Goal: Information Seeking & Learning: Learn about a topic

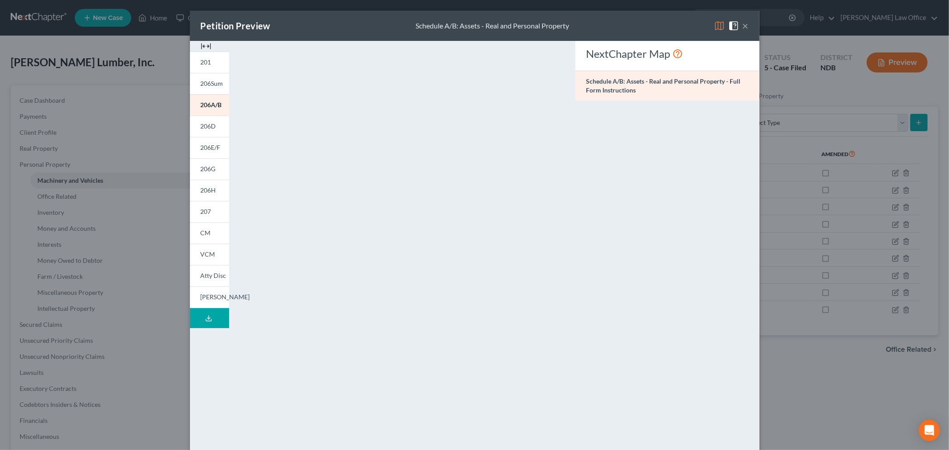
click at [745, 26] on div "Petition Preview Schedule A/B: Assets - Real and Personal Property ×" at bounding box center [475, 26] width 570 height 30
click at [743, 24] on button "×" at bounding box center [746, 25] width 6 height 11
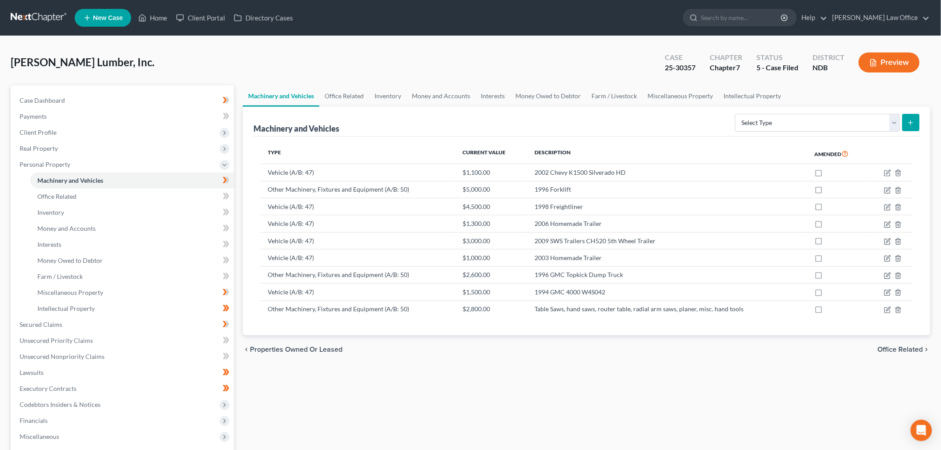
click at [50, 15] on link at bounding box center [39, 18] width 57 height 16
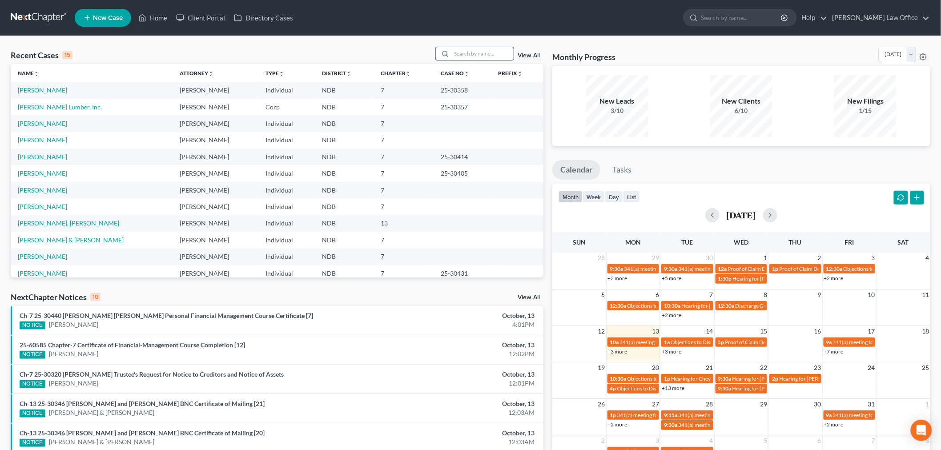
click at [491, 52] on input "search" at bounding box center [483, 53] width 62 height 13
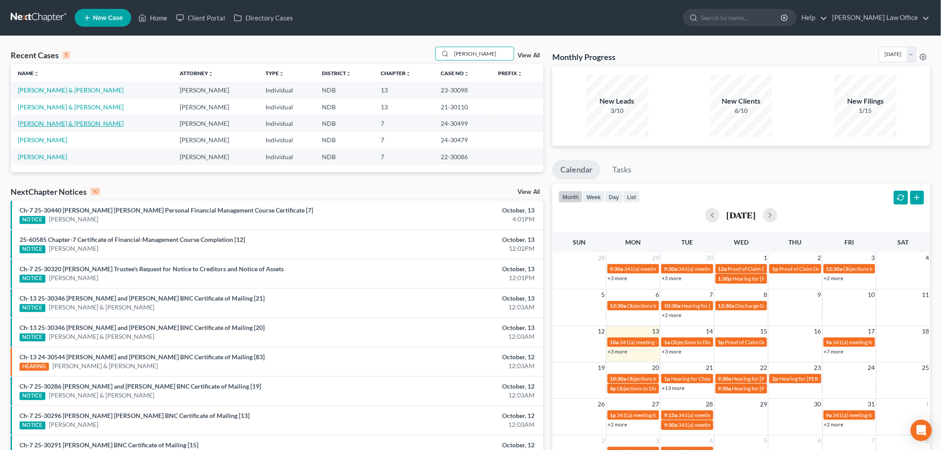
type input "olson"
click at [48, 122] on link "[PERSON_NAME] & [PERSON_NAME]" at bounding box center [71, 124] width 106 height 8
select select "6"
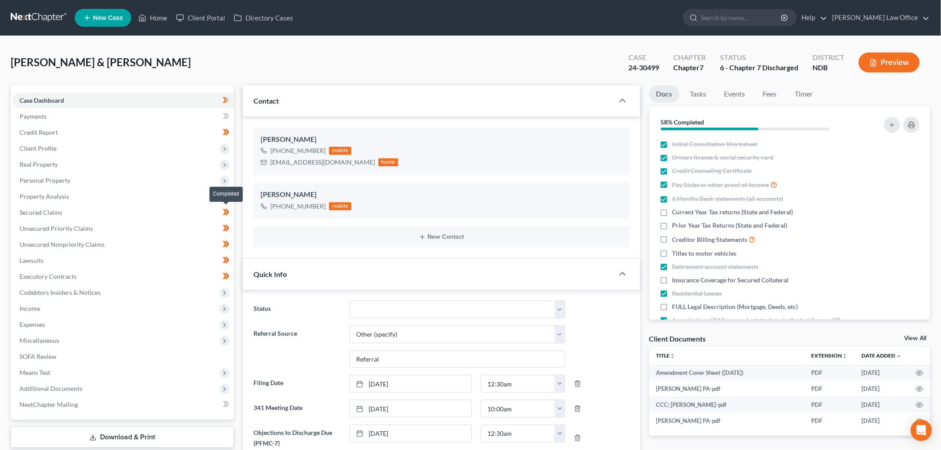
scroll to position [359, 0]
click at [109, 238] on link "Unsecured Nonpriority Claims" at bounding box center [123, 245] width 222 height 16
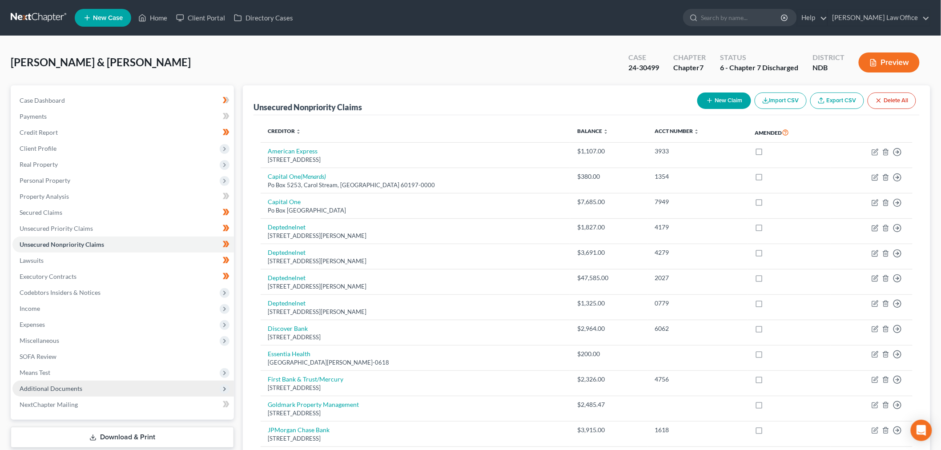
click at [114, 392] on span "Additional Documents" at bounding box center [123, 389] width 222 height 16
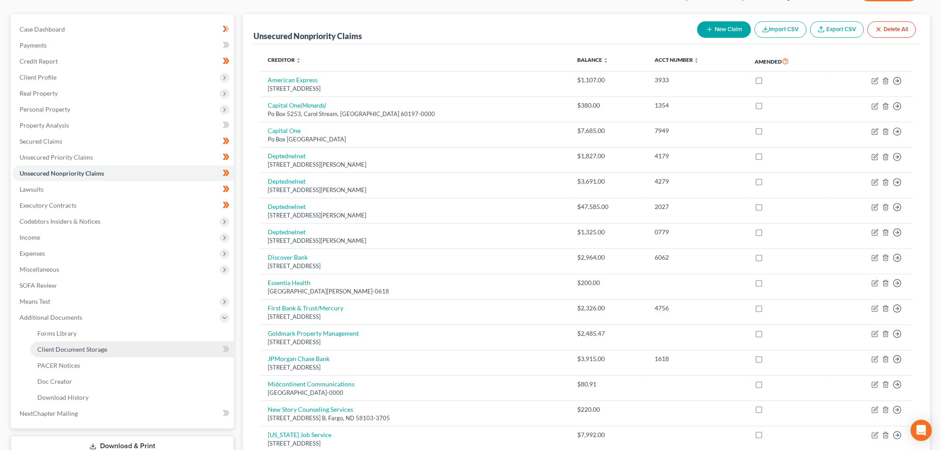
scroll to position [198, 0]
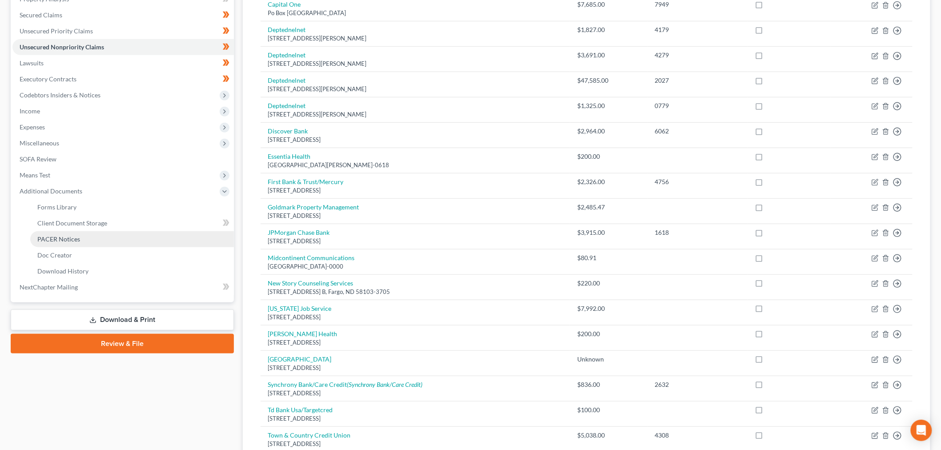
click at [91, 237] on link "PACER Notices" at bounding box center [132, 239] width 204 height 16
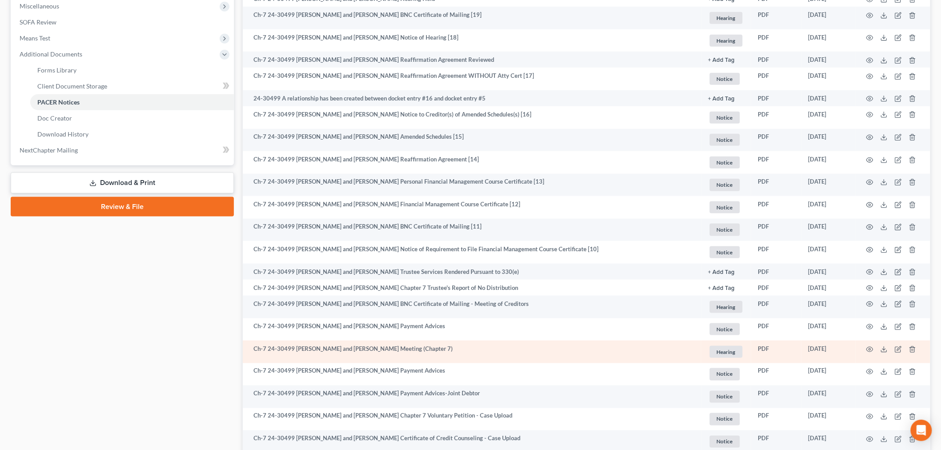
scroll to position [408, 0]
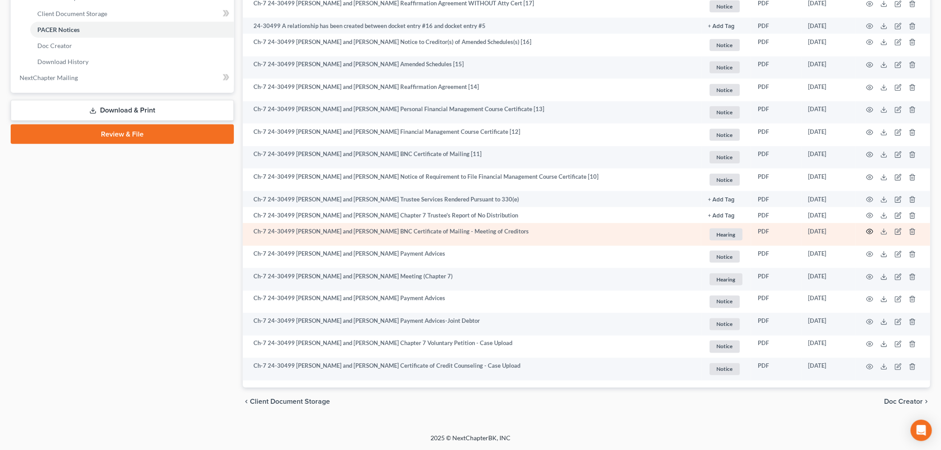
click at [869, 234] on icon "button" at bounding box center [870, 231] width 7 height 7
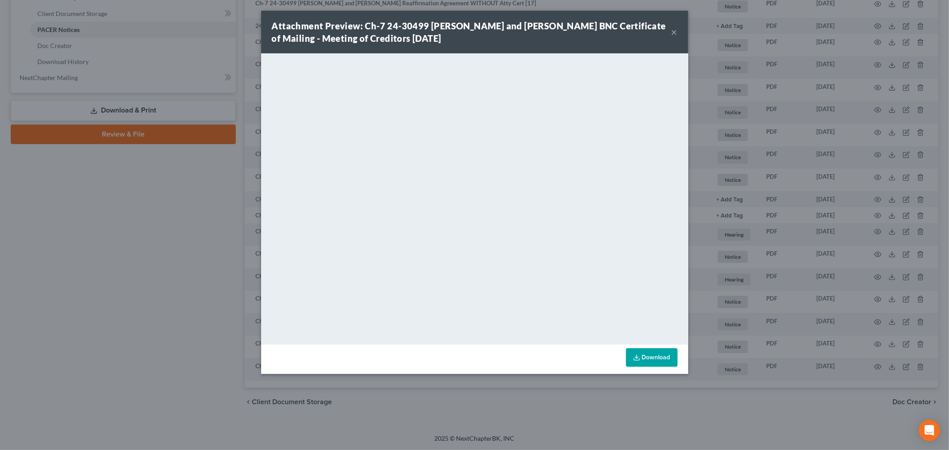
click at [670, 29] on div "Attachment Preview: Ch-7 24-30499 Bethany Ann Olson and Bryant Olson BNC Certif…" at bounding box center [472, 32] width 400 height 25
click at [671, 29] on button "×" at bounding box center [674, 32] width 6 height 11
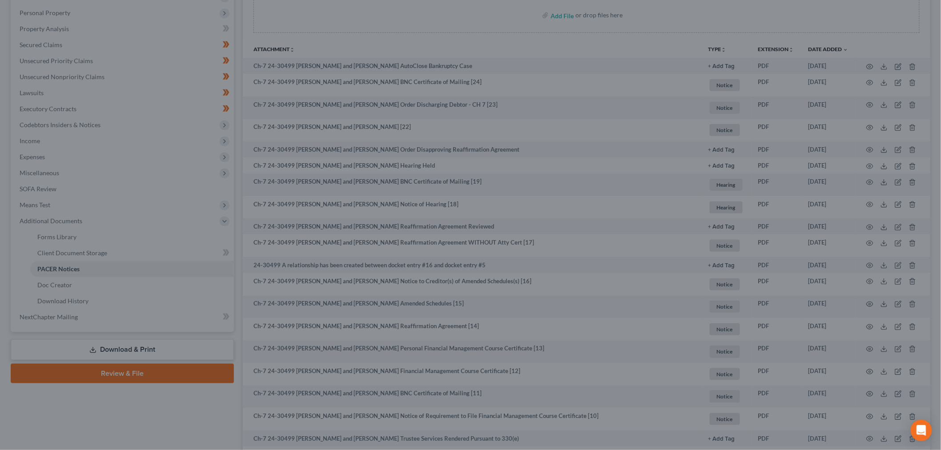
scroll to position [0, 0]
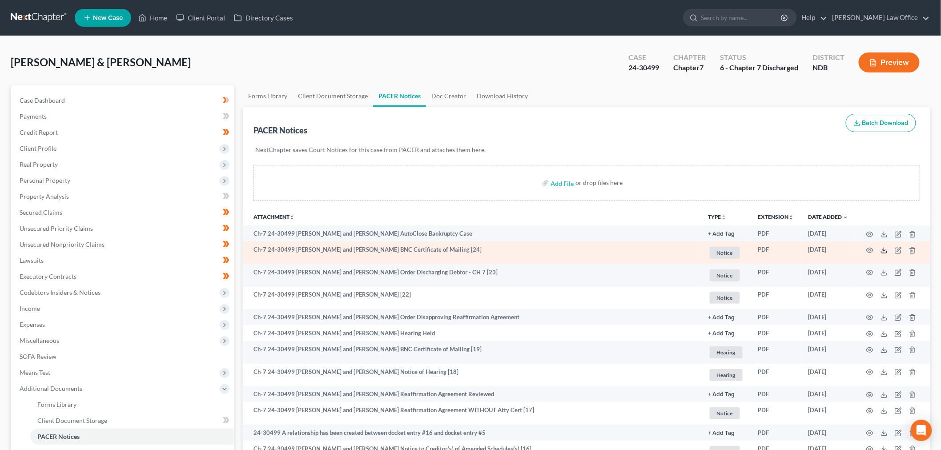
click at [883, 250] on polyline at bounding box center [884, 250] width 3 height 1
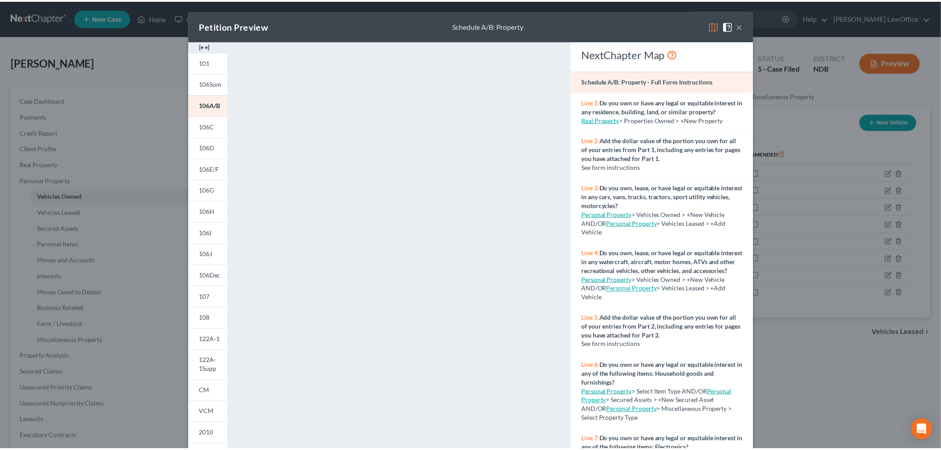
scroll to position [2472, 0]
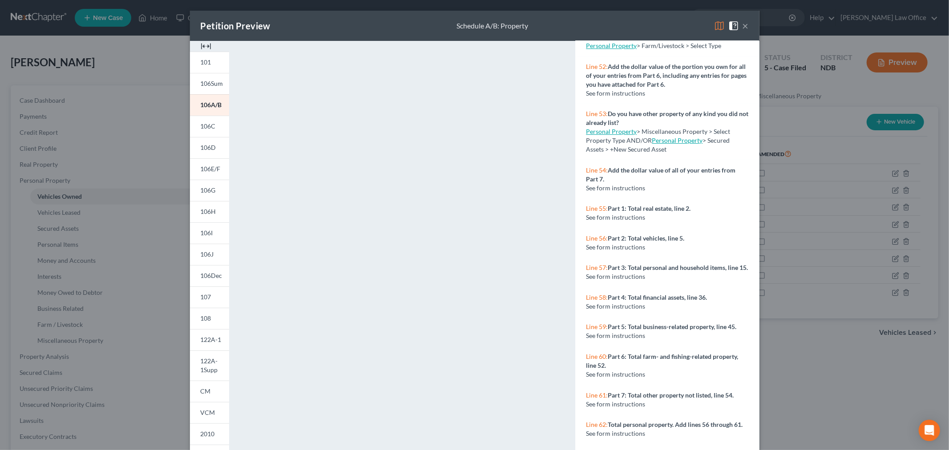
drag, startPoint x: 741, startPoint y: 21, endPoint x: 736, endPoint y: 21, distance: 5.3
click at [743, 21] on button "×" at bounding box center [746, 25] width 6 height 11
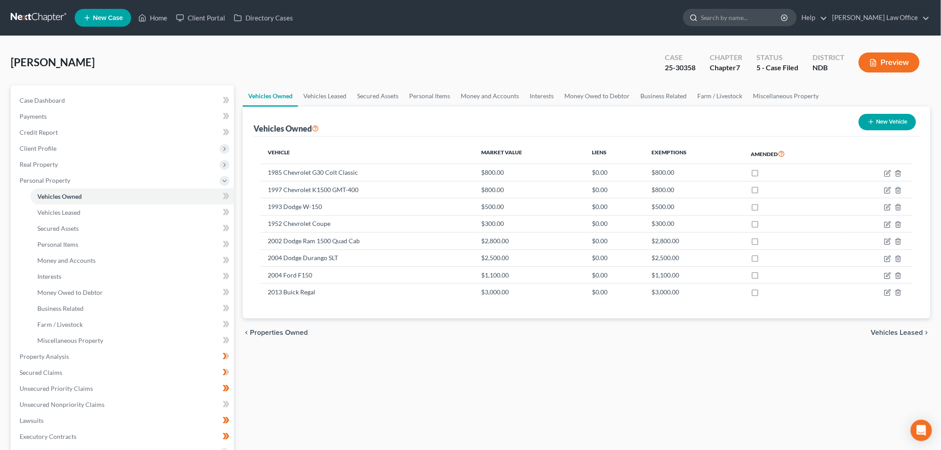
click at [767, 15] on input "search" at bounding box center [741, 17] width 81 height 16
type input "tunks"
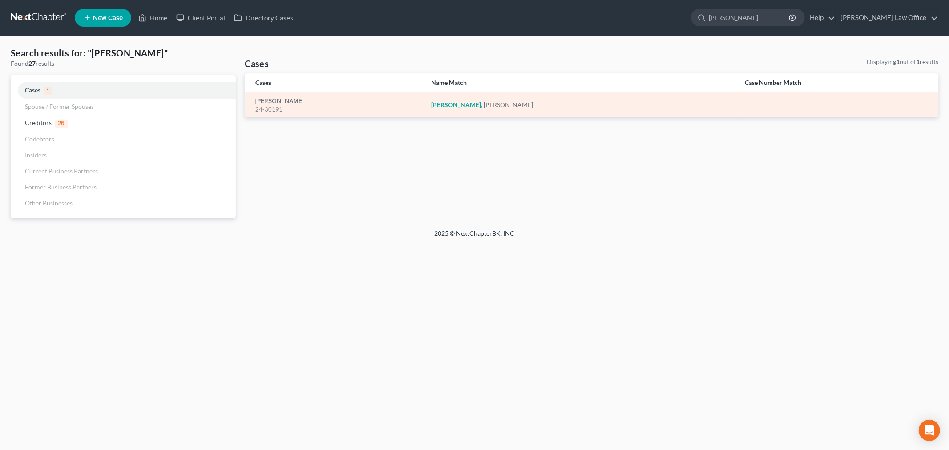
click at [301, 97] on div "Tunks, Thomas 24-30191" at bounding box center [336, 105] width 162 height 17
click at [286, 102] on link "[PERSON_NAME]" at bounding box center [279, 101] width 48 height 6
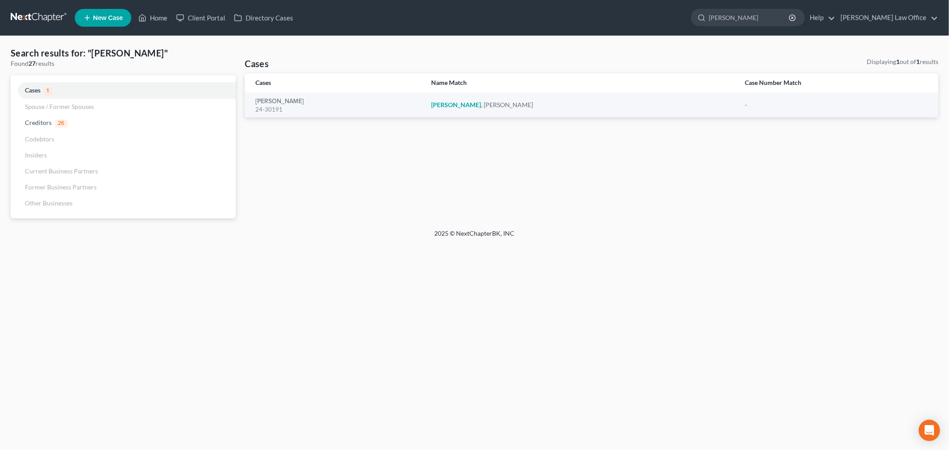
select select "0"
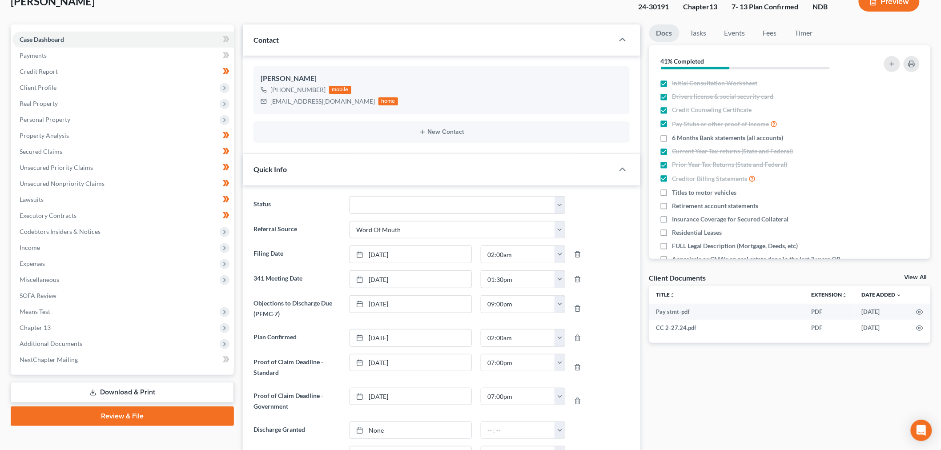
scroll to position [148, 0]
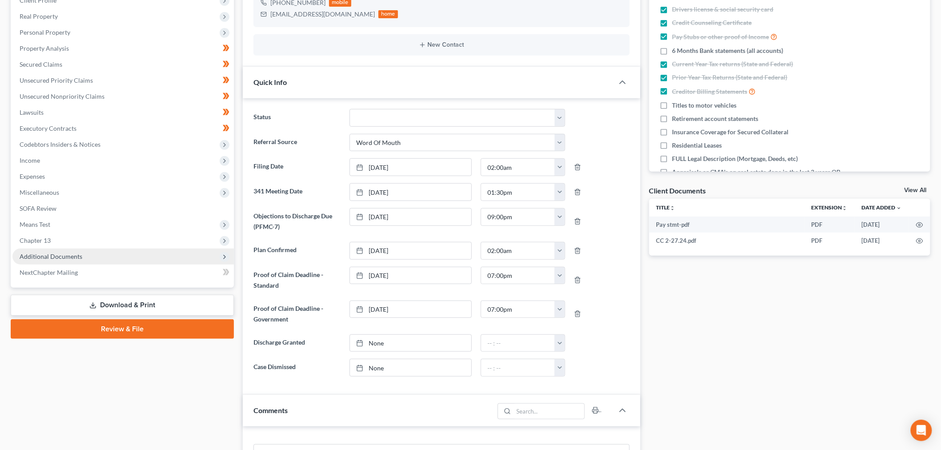
click at [58, 255] on span "Additional Documents" at bounding box center [51, 257] width 63 height 8
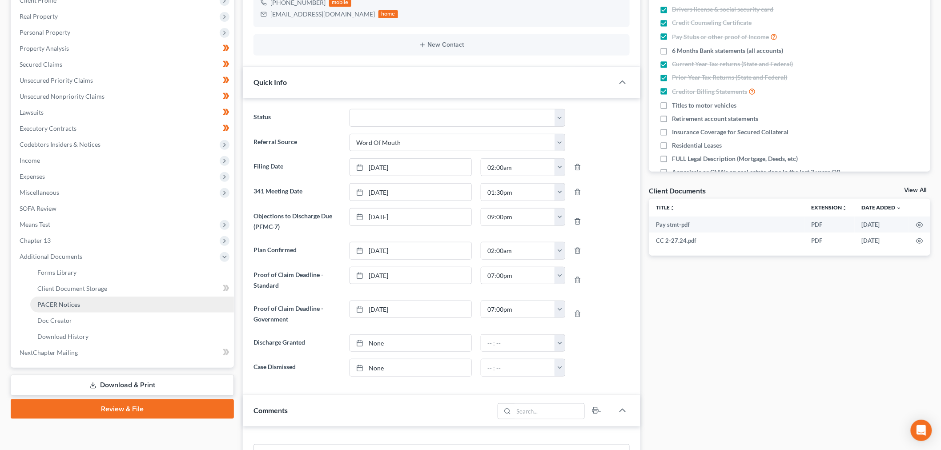
click at [57, 301] on span "PACER Notices" at bounding box center [58, 305] width 43 height 8
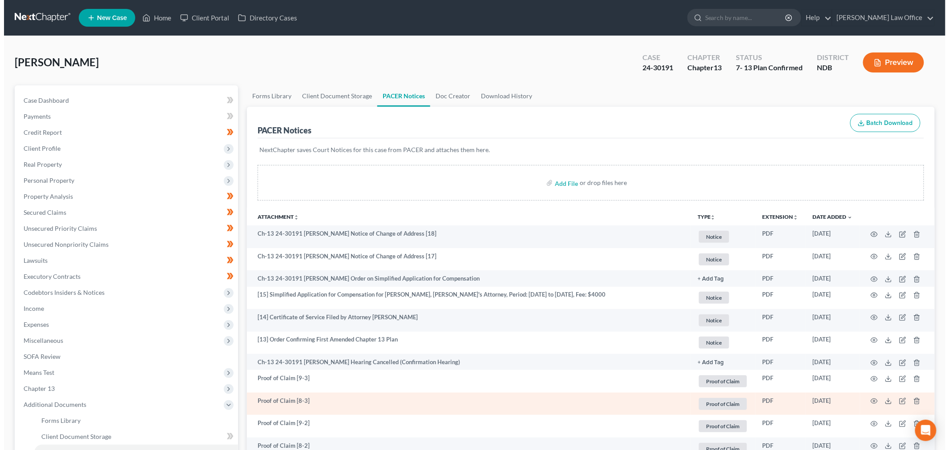
scroll to position [445, 0]
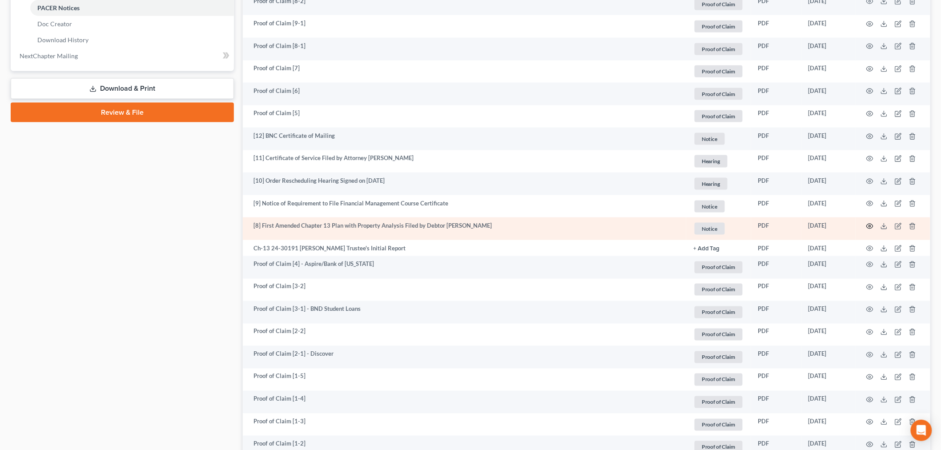
click at [868, 224] on icon "button" at bounding box center [870, 226] width 7 height 7
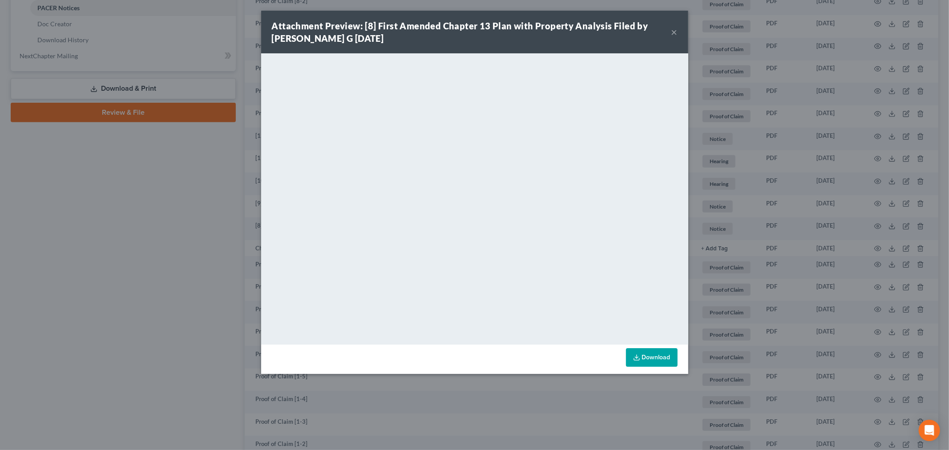
drag, startPoint x: 675, startPoint y: 30, endPoint x: 593, endPoint y: 61, distance: 88.4
click at [674, 32] on button "×" at bounding box center [674, 32] width 6 height 11
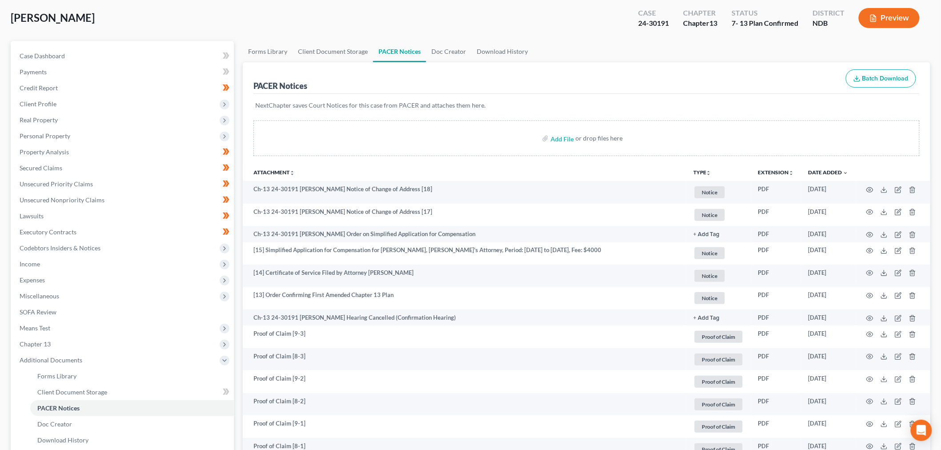
scroll to position [0, 0]
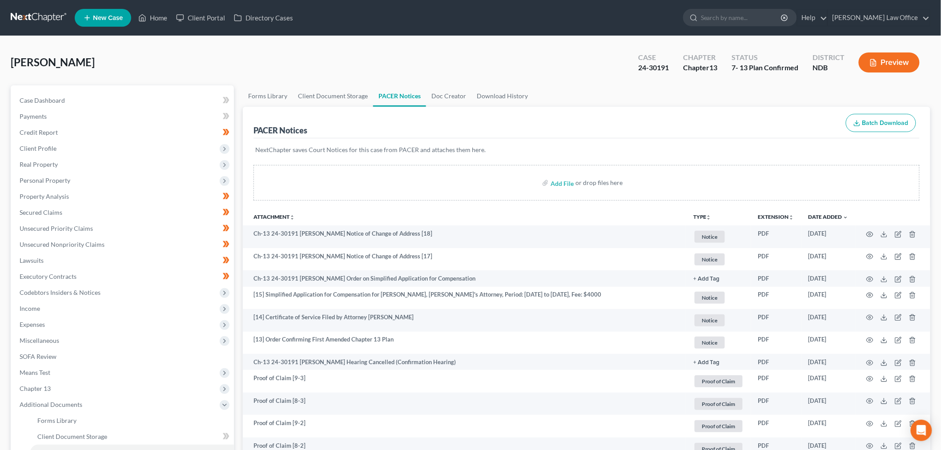
drag, startPoint x: 25, startPoint y: 16, endPoint x: 41, endPoint y: 20, distance: 16.1
click at [25, 16] on link at bounding box center [39, 18] width 57 height 16
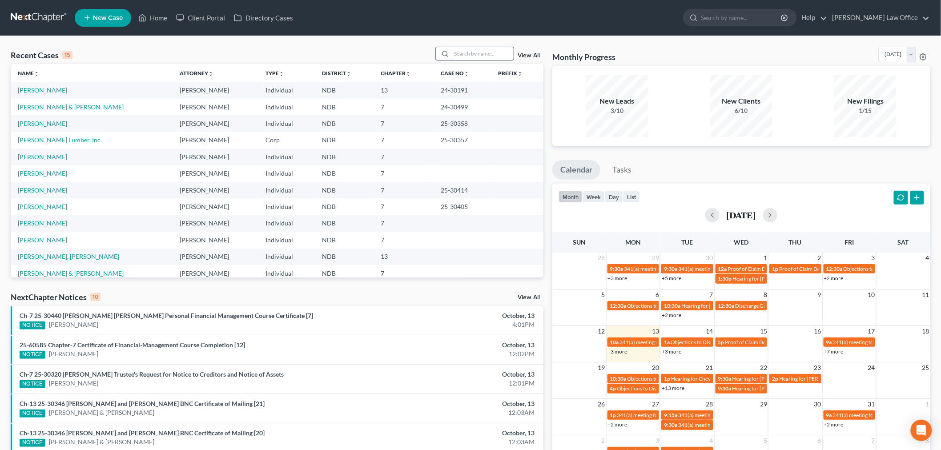
click at [465, 54] on input "search" at bounding box center [483, 53] width 62 height 13
click at [536, 55] on link "View All" at bounding box center [529, 56] width 22 height 6
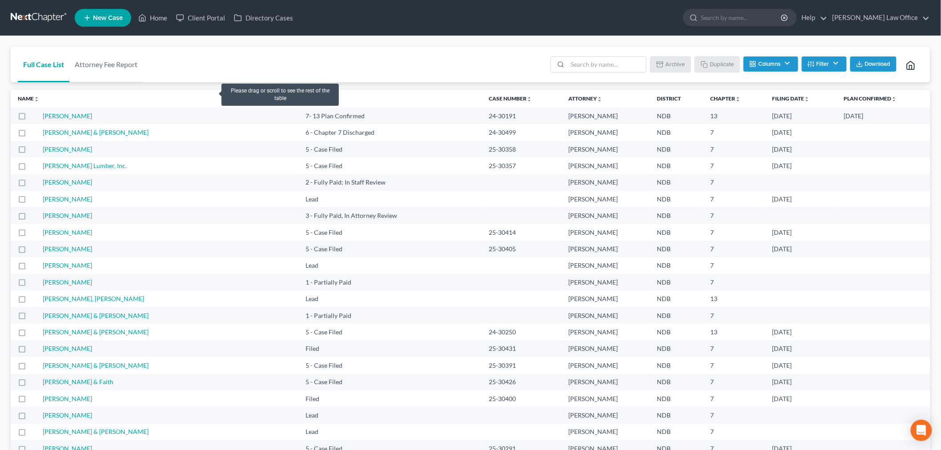
click at [214, 90] on th "Name unfold_more expand_more expand_less" at bounding box center [155, 99] width 288 height 18
click at [775, 64] on button "Columns" at bounding box center [771, 64] width 54 height 15
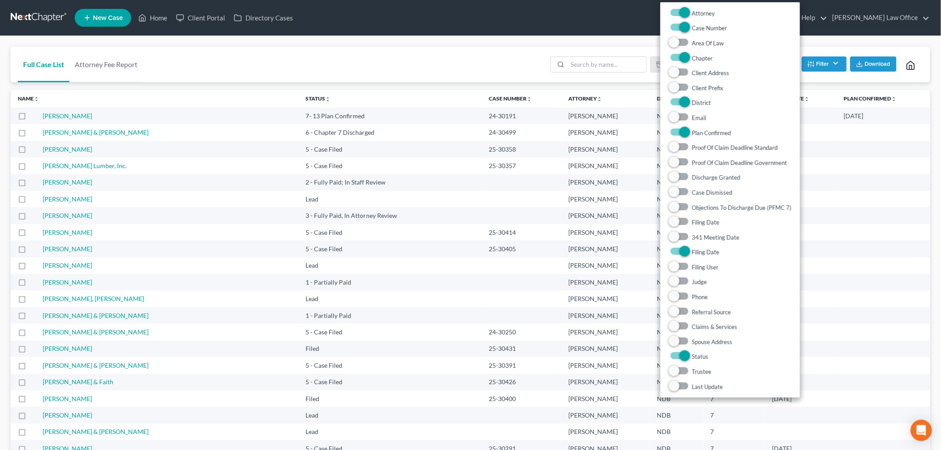
click at [816, 64] on button "Filter" at bounding box center [824, 64] width 45 height 15
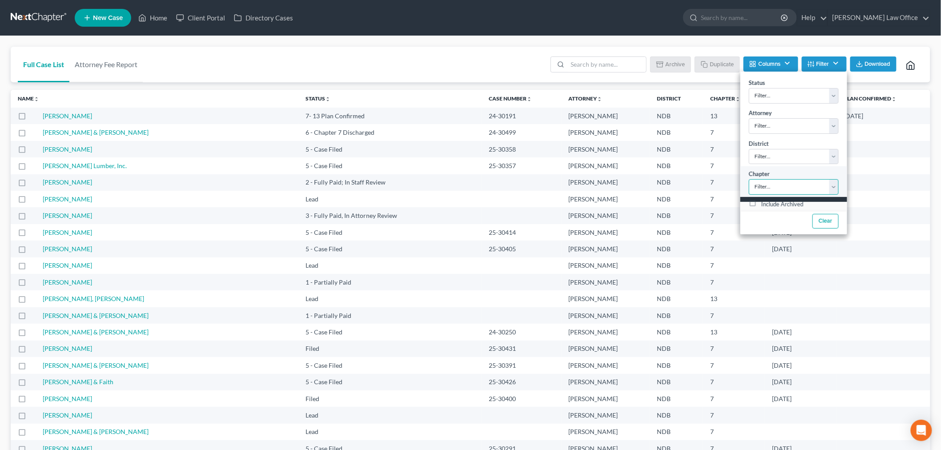
click at [791, 185] on select "Filter... 7 11 13" at bounding box center [794, 187] width 90 height 16
select select "1"
click at [749, 179] on select "Filter... 7 11 13" at bounding box center [794, 187] width 90 height 16
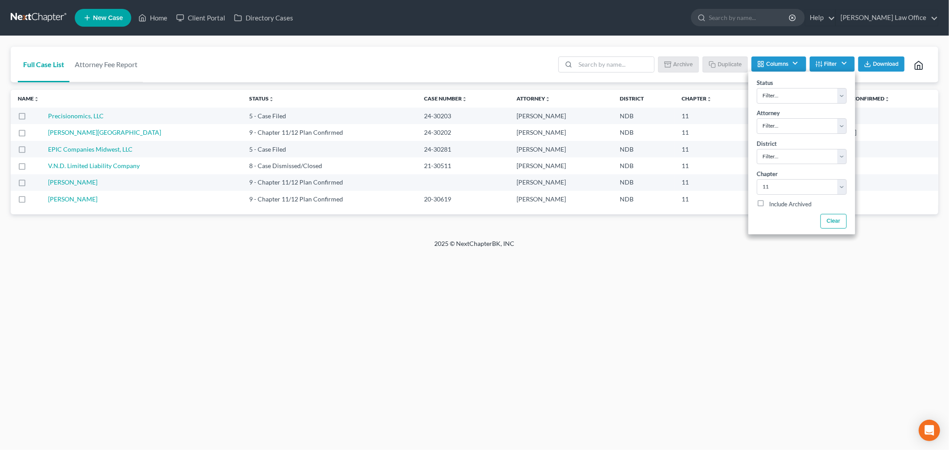
click at [283, 38] on div "Full Case List Attorney Fee Report Batch Download Archive Un-archive Duplicate …" at bounding box center [474, 137] width 949 height 203
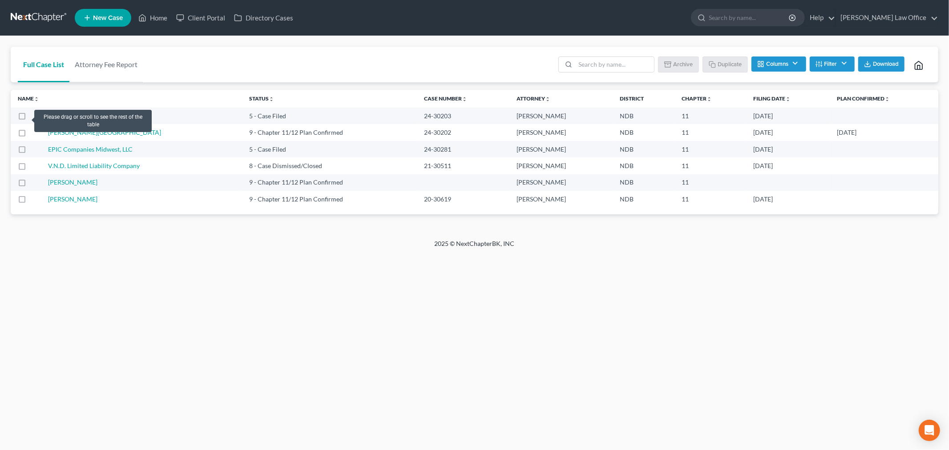
click at [30, 118] on label at bounding box center [30, 118] width 0 height 0
click at [34, 117] on input "checkbox" at bounding box center [37, 115] width 6 height 6
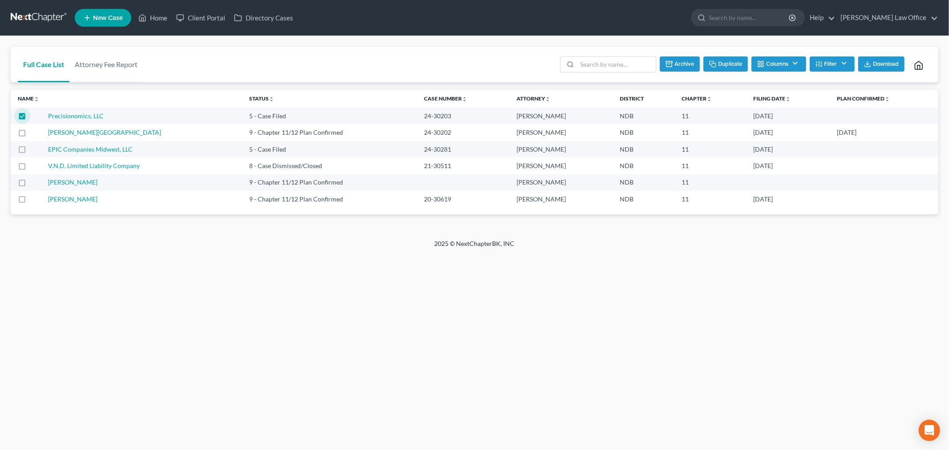
click at [30, 118] on label at bounding box center [30, 118] width 0 height 0
click at [34, 117] on input "checkbox" at bounding box center [37, 115] width 6 height 6
checkbox input "false"
click at [30, 185] on label at bounding box center [30, 185] width 0 height 0
click at [34, 183] on input "checkbox" at bounding box center [37, 181] width 6 height 6
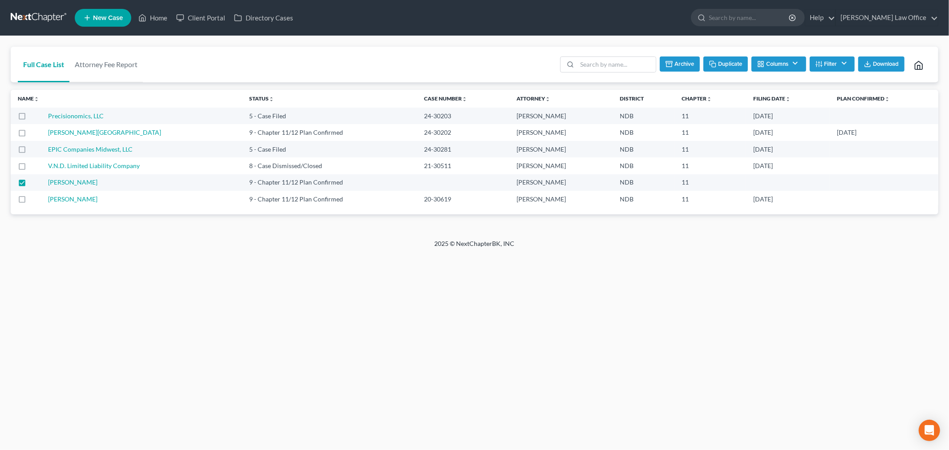
click at [670, 59] on button "Archive" at bounding box center [680, 64] width 40 height 15
click at [30, 185] on label at bounding box center [30, 185] width 0 height 0
click at [34, 182] on input "checkbox" at bounding box center [37, 181] width 6 height 6
checkbox input "false"
click at [81, 202] on link "[PERSON_NAME]" at bounding box center [72, 199] width 49 height 8
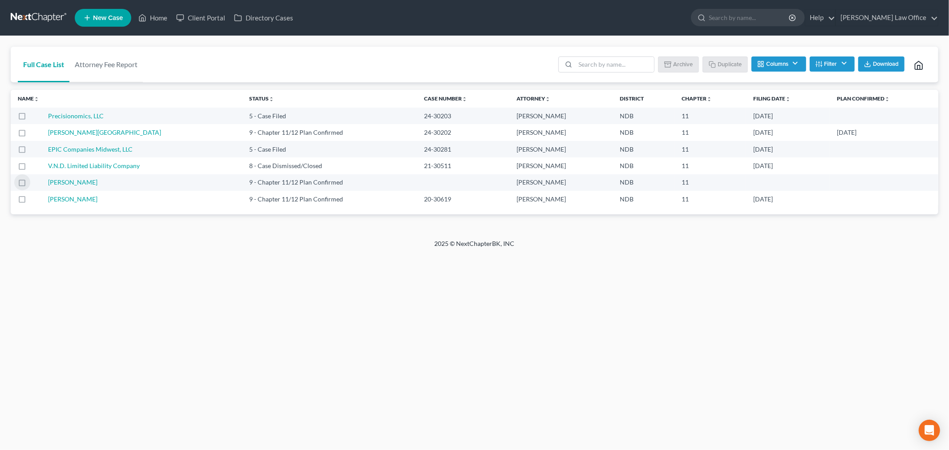
select select "0"
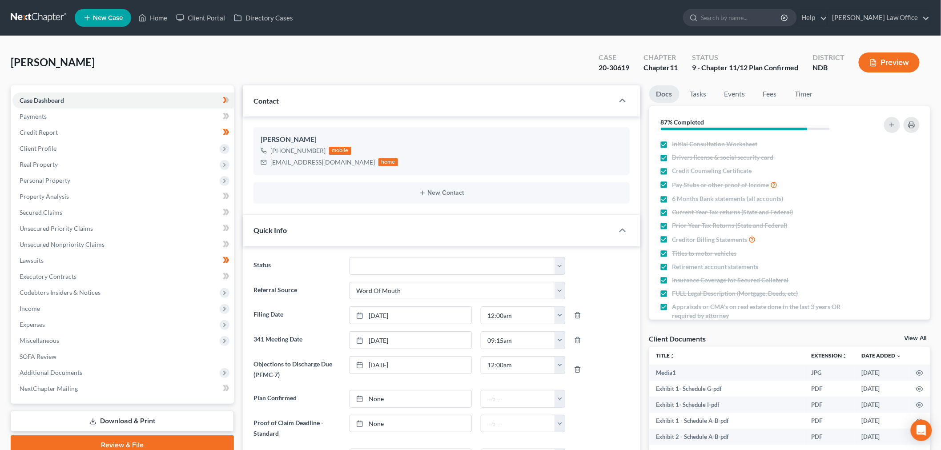
scroll to position [34785, 0]
drag, startPoint x: 102, startPoint y: 367, endPoint x: 129, endPoint y: 339, distance: 38.7
click at [101, 367] on span "Additional Documents" at bounding box center [123, 373] width 222 height 16
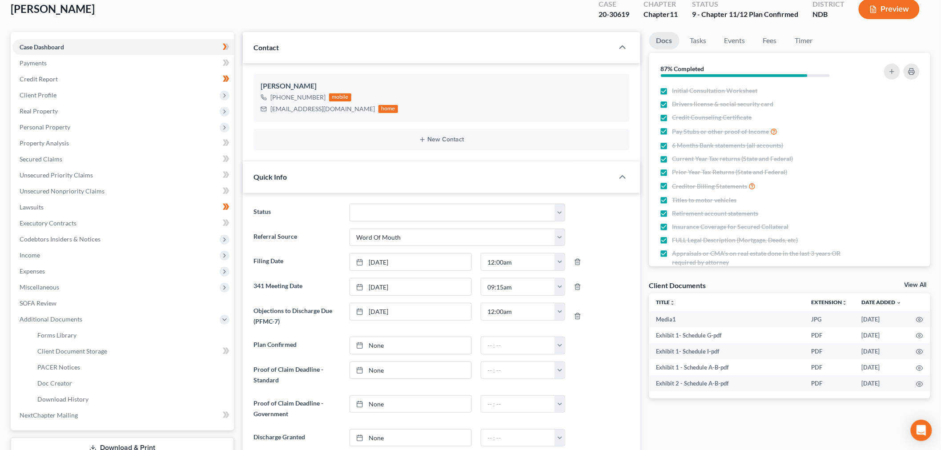
scroll to position [148, 0]
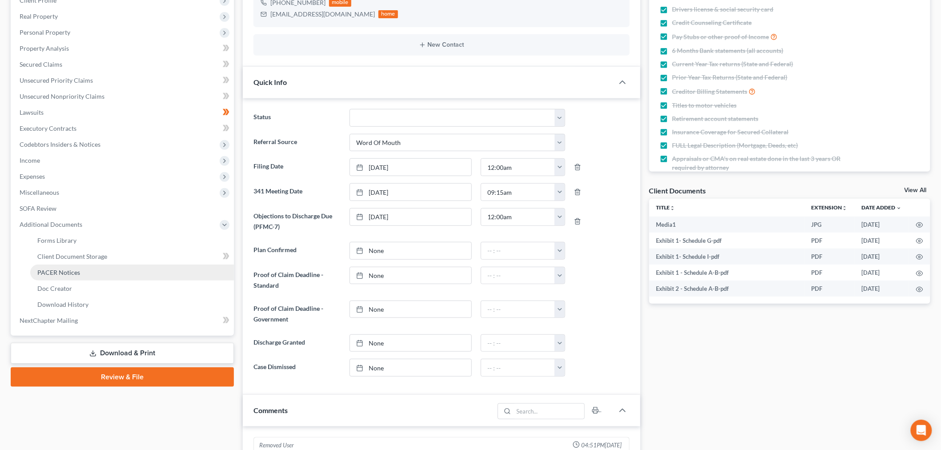
click at [83, 271] on link "PACER Notices" at bounding box center [132, 273] width 204 height 16
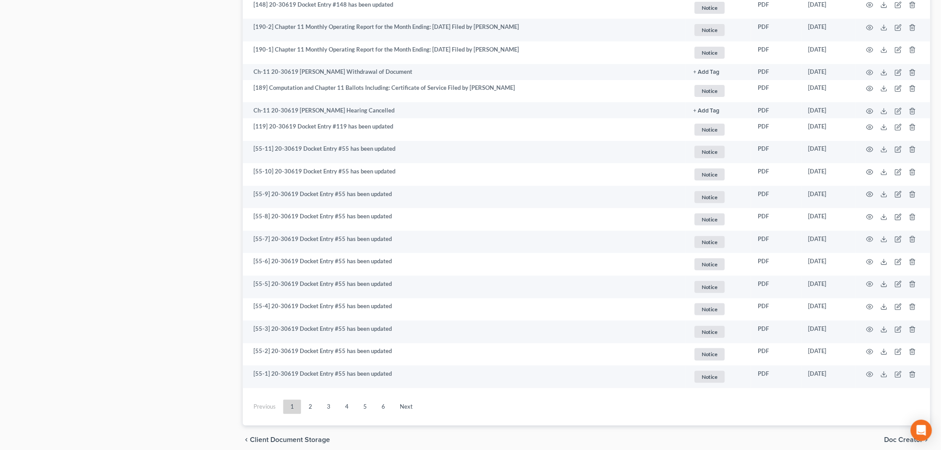
scroll to position [1485, 0]
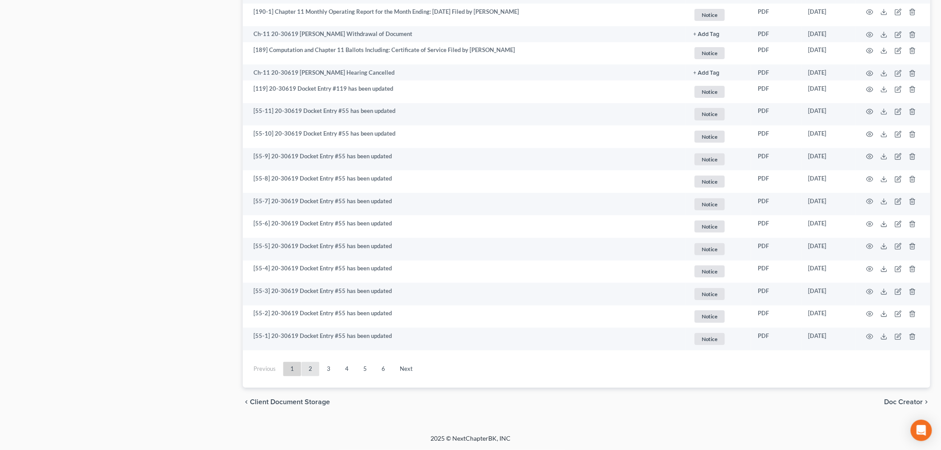
click at [310, 372] on link "2" at bounding box center [311, 369] width 18 height 14
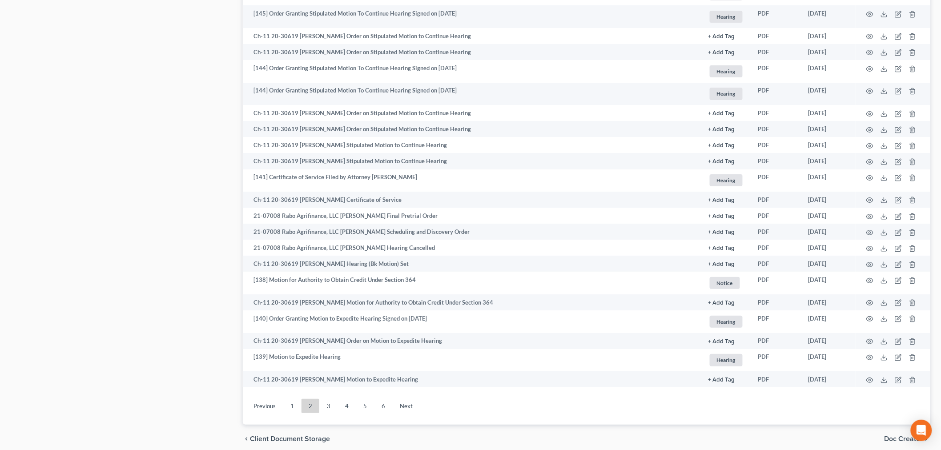
scroll to position [1366, 0]
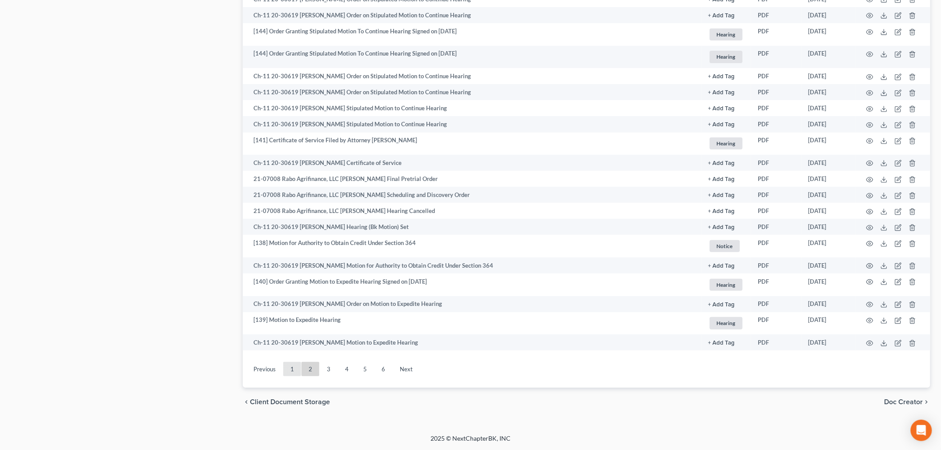
click at [291, 372] on link "1" at bounding box center [292, 369] width 18 height 14
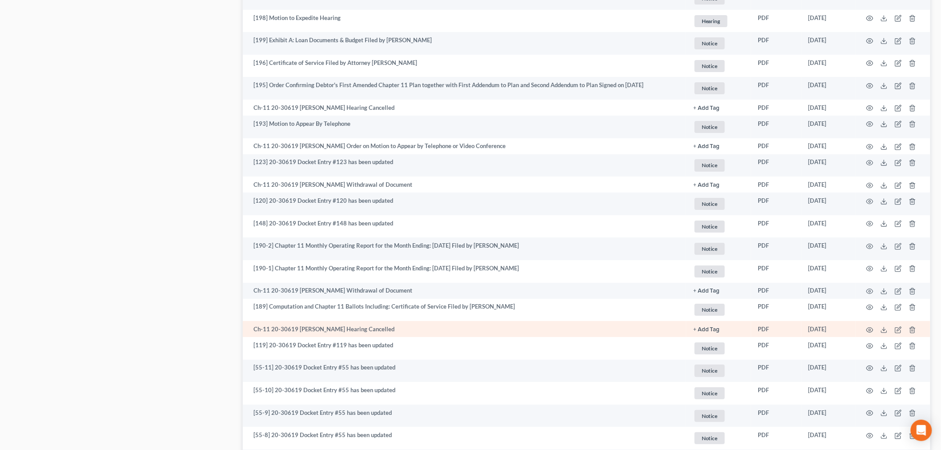
scroll to position [1217, 0]
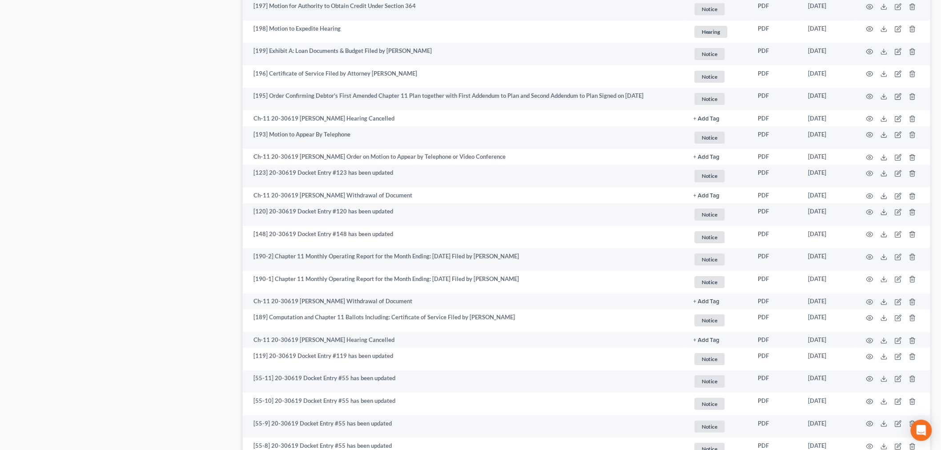
select select "0"
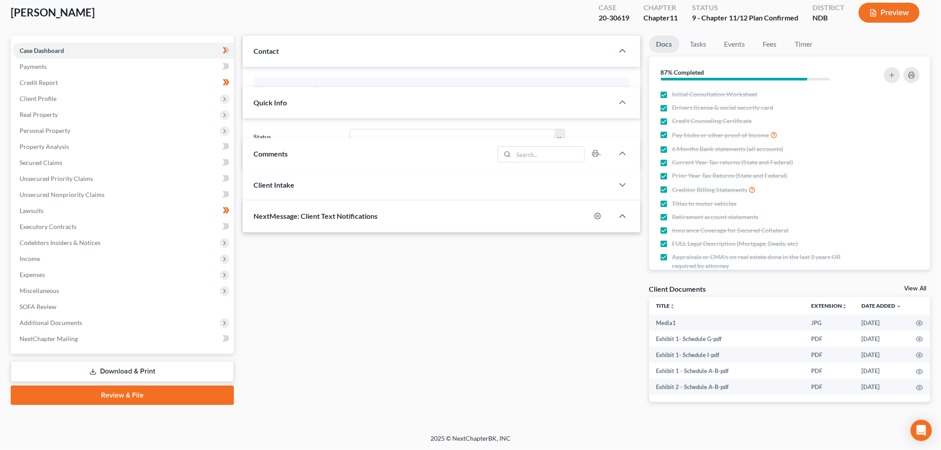
scroll to position [447, 0]
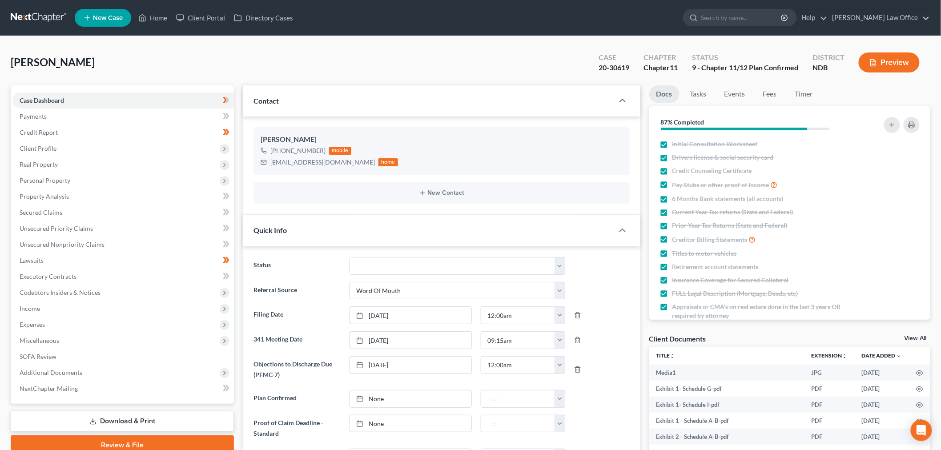
scroll to position [34785, 0]
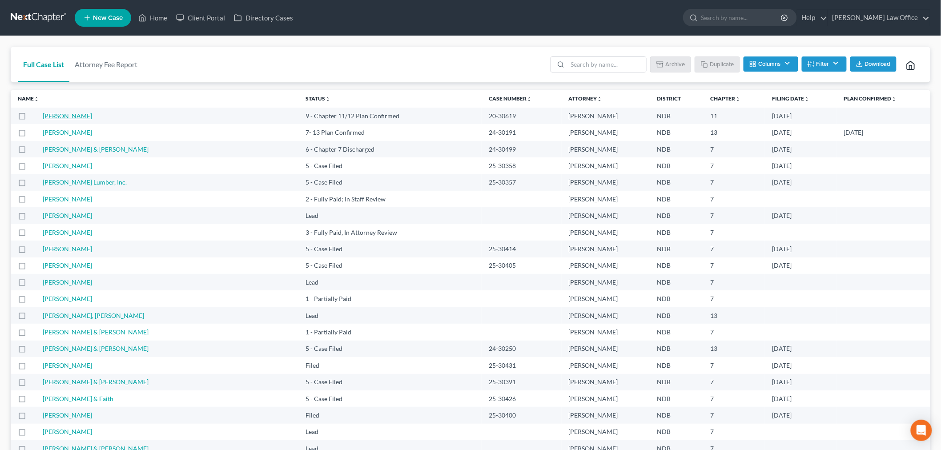
click at [69, 117] on link "[PERSON_NAME]" at bounding box center [67, 116] width 49 height 8
select select "0"
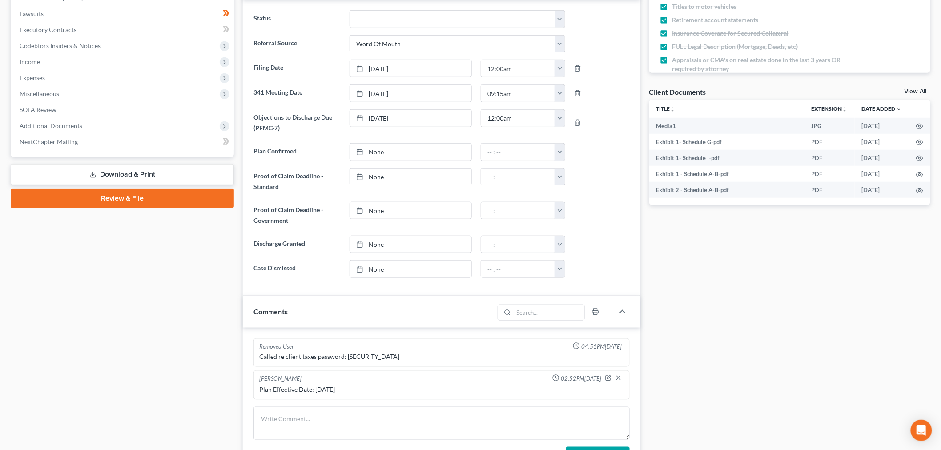
scroll to position [34785, 0]
click at [442, 152] on link "None" at bounding box center [410, 152] width 121 height 17
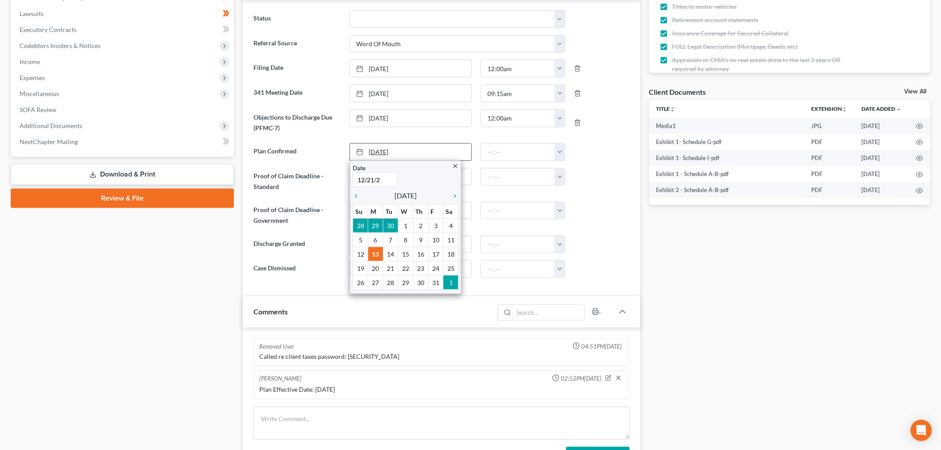
type input "12/21/21"
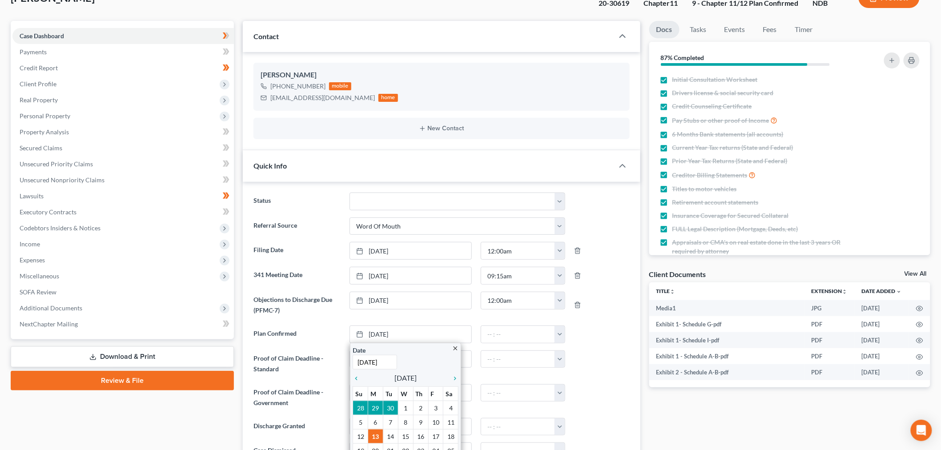
scroll to position [247, 0]
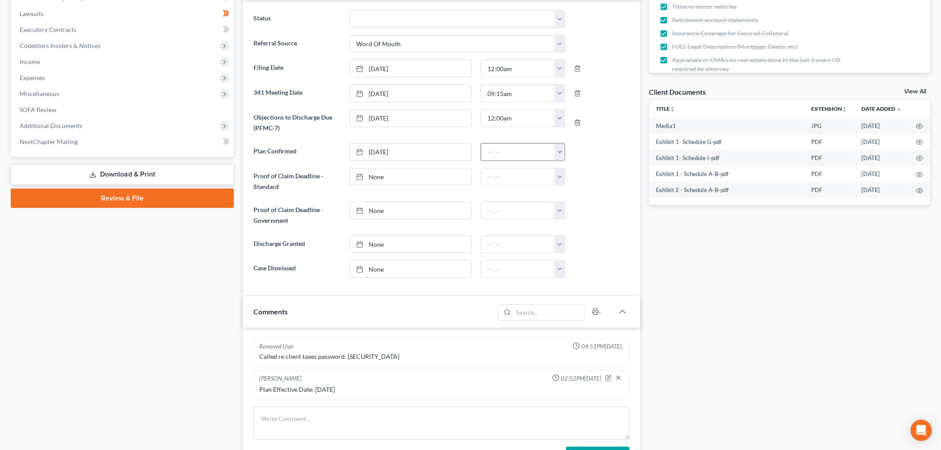
click at [562, 153] on button "button" at bounding box center [560, 152] width 10 height 17
click at [584, 185] on link "12:30am" at bounding box center [580, 186] width 50 height 15
type input "12:30am"
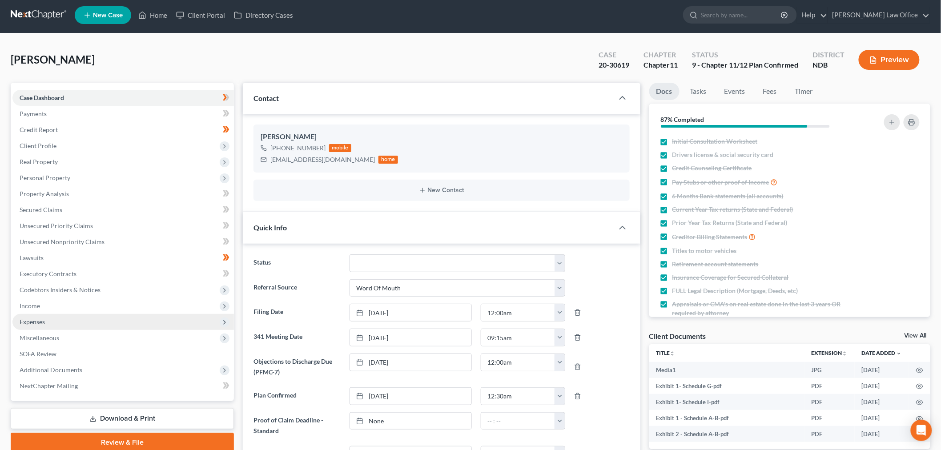
scroll to position [0, 0]
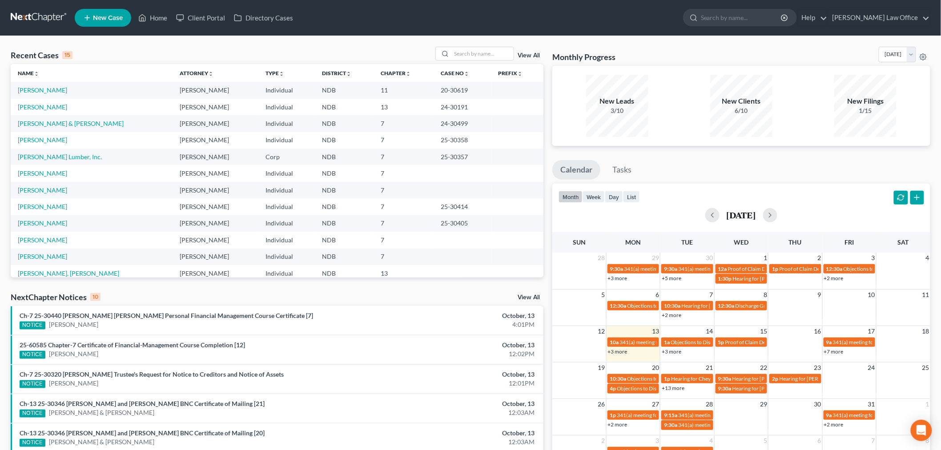
click at [527, 57] on link "View All" at bounding box center [529, 56] width 22 height 6
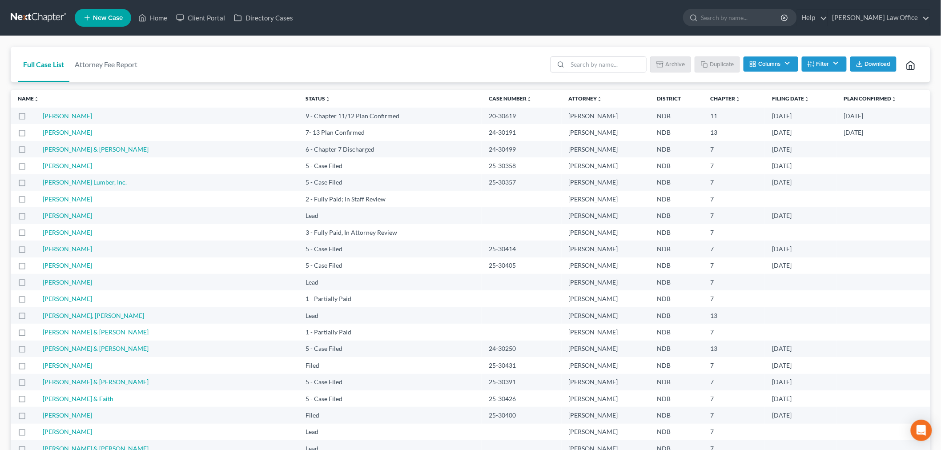
click at [818, 65] on button "Filter" at bounding box center [824, 64] width 45 height 15
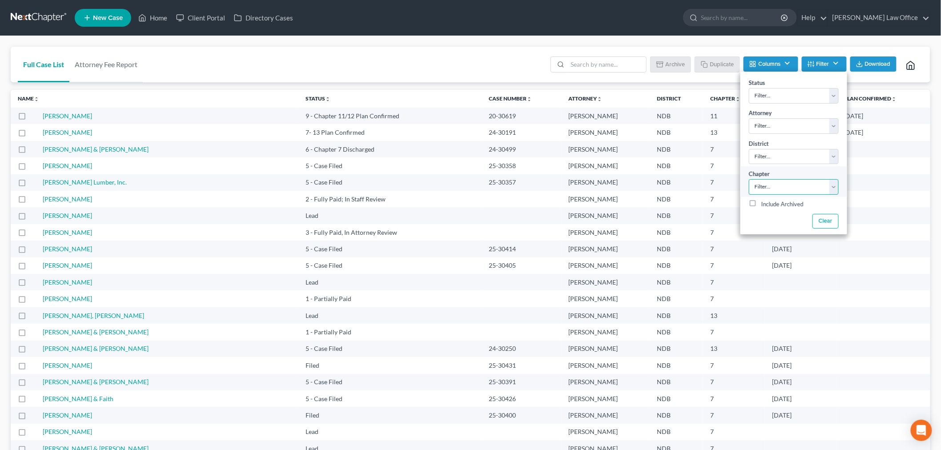
click at [777, 187] on select "Filter... 7 11 13" at bounding box center [794, 187] width 90 height 16
select select "1"
click at [749, 179] on select "Filter... 7 11 13" at bounding box center [794, 187] width 90 height 16
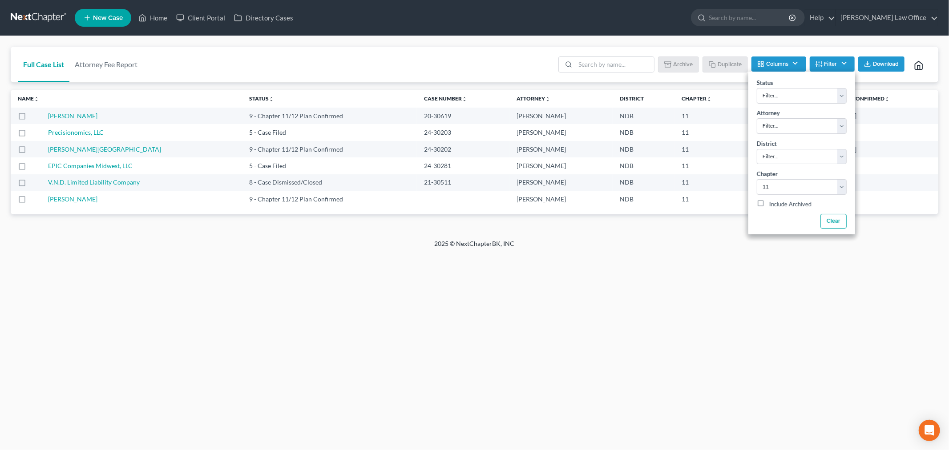
click at [227, 316] on div "Home New Case Client Portal Directory Cases Bulie Diaz Law Office sara@bulielaw…" at bounding box center [474, 225] width 949 height 450
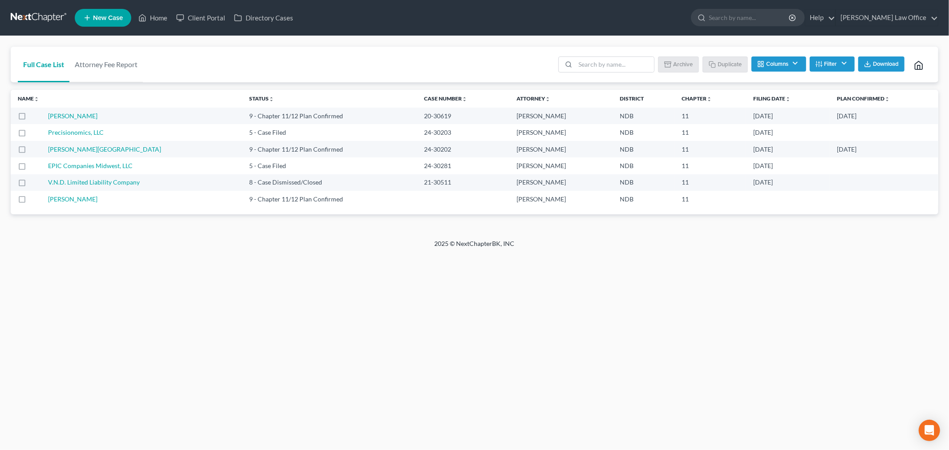
click at [786, 67] on button "Columns" at bounding box center [778, 64] width 54 height 15
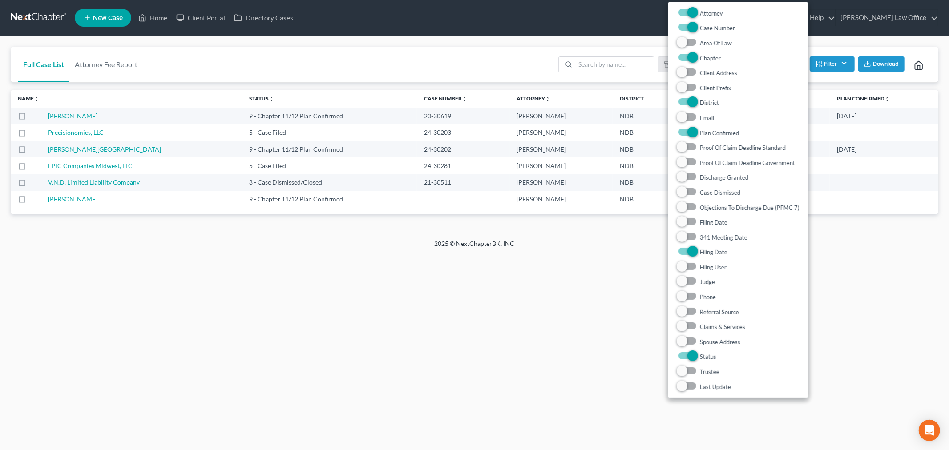
click at [812, 64] on button "Filter" at bounding box center [832, 64] width 45 height 15
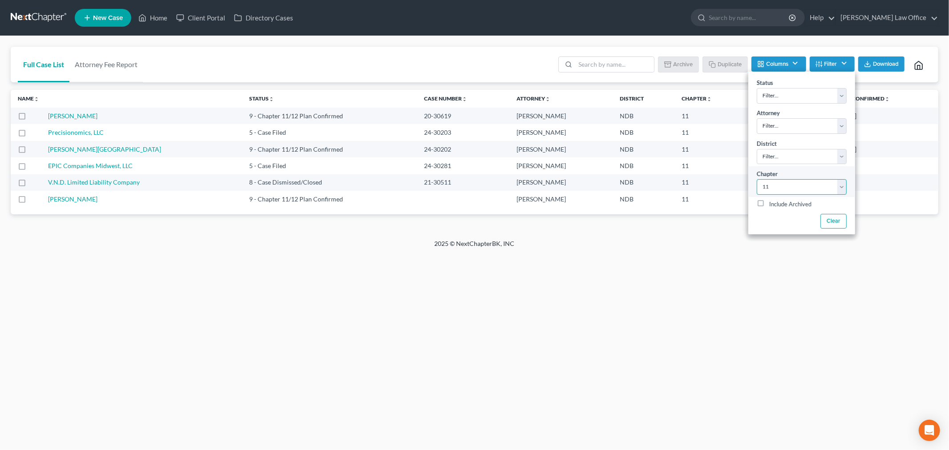
click at [820, 192] on select "Filter... 7 11 13" at bounding box center [802, 187] width 90 height 16
click at [793, 86] on div "Status Filter... 10 - Chapter 13 Discharged 11 - Chapter 13 Converted to 7 12 -…" at bounding box center [801, 90] width 107 height 30
click at [790, 93] on select "Filter... 10 - Chapter 13 Discharged 11 - Chapter 13 Converted to 7 12 - Debt S…" at bounding box center [802, 96] width 90 height 16
select select "12"
click at [757, 88] on select "Filter... 10 - Chapter 13 Discharged 11 - Chapter 13 Converted to 7 12 - Debt S…" at bounding box center [802, 96] width 90 height 16
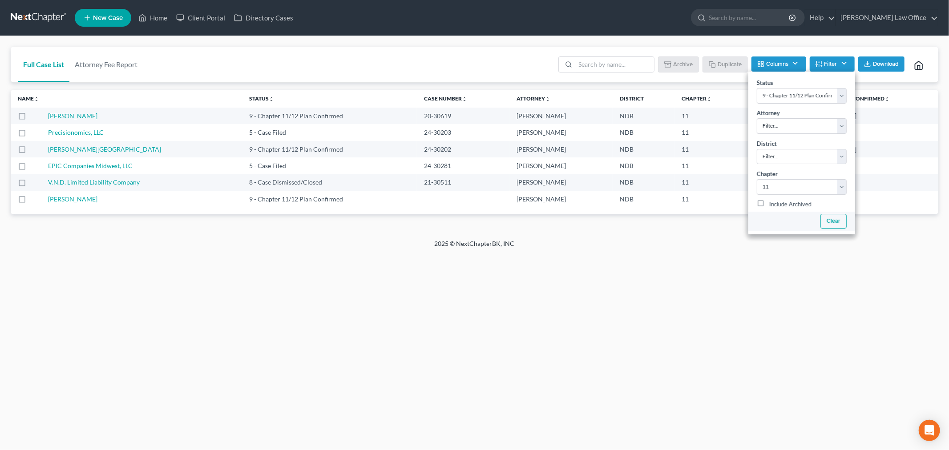
click at [835, 220] on button "Clear" at bounding box center [833, 221] width 26 height 15
select select
click at [793, 94] on select "Filter... 10 - Chapter 13 Discharged 11 - Chapter 13 Converted to 7 12 - Debt S…" at bounding box center [802, 96] width 90 height 16
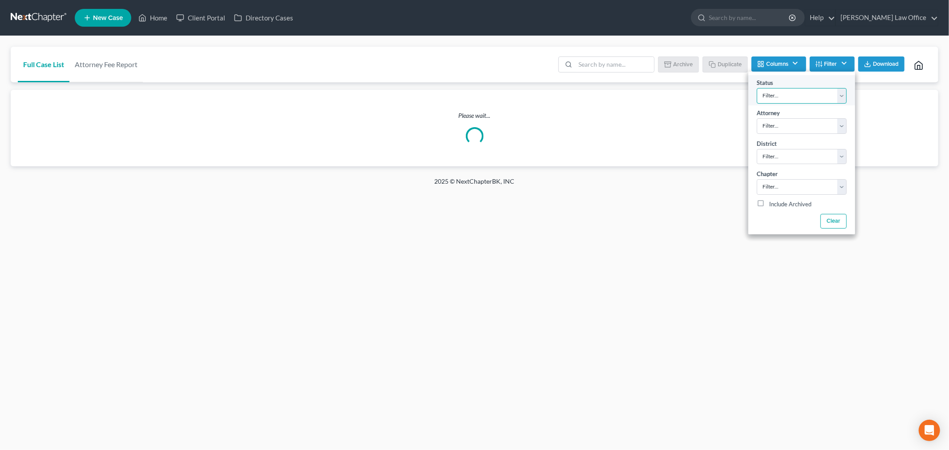
select select "12"
click at [757, 88] on select "Filter... 10 - Chapter 13 Discharged 11 - Chapter 13 Converted to 7 12 - Debt S…" at bounding box center [802, 96] width 90 height 16
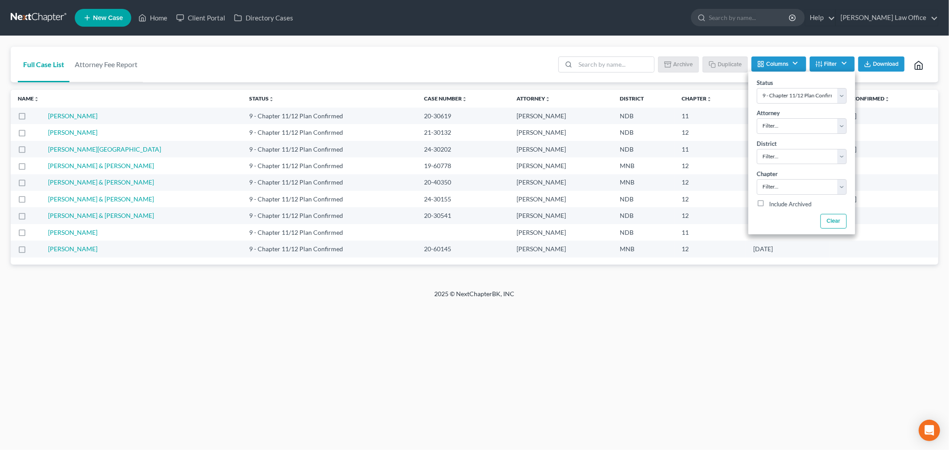
click at [299, 352] on div "Home New Case Client Portal Directory Cases Bulie Diaz Law Office sara@bulielaw…" at bounding box center [474, 225] width 949 height 450
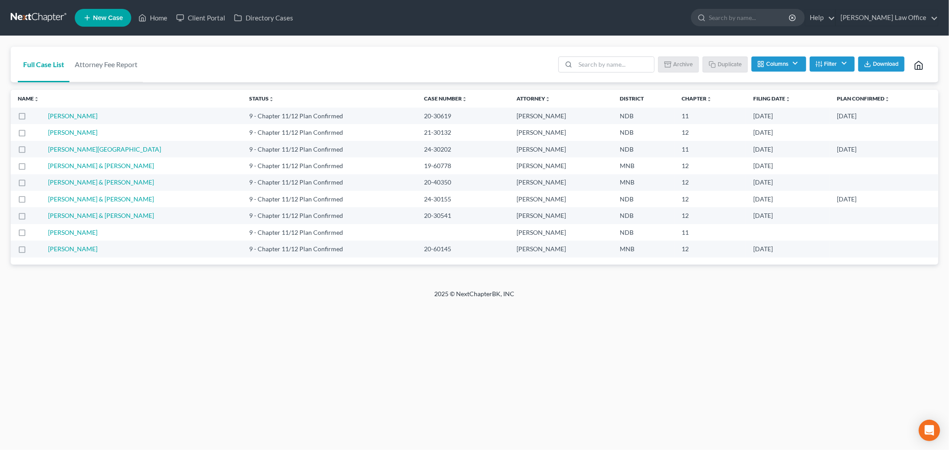
click at [890, 63] on span "Download" at bounding box center [886, 64] width 26 height 7
click at [614, 63] on input "search" at bounding box center [614, 64] width 79 height 15
type input "romfo"
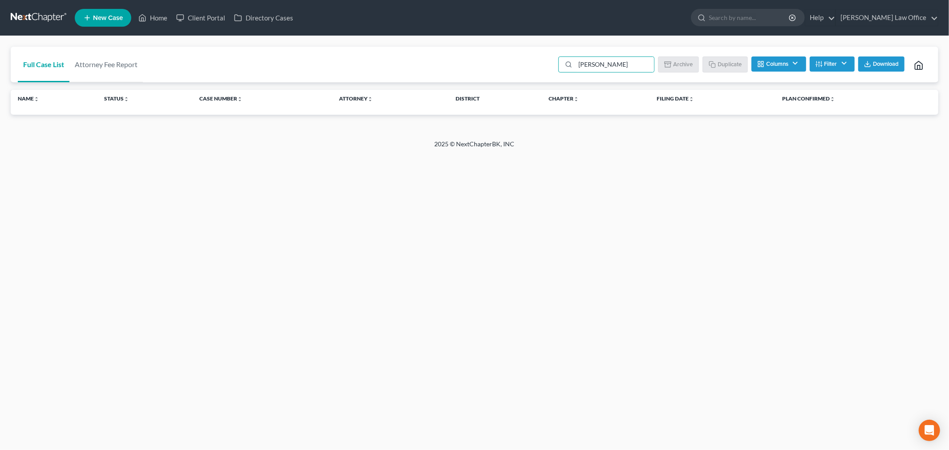
click at [778, 62] on button "Columns" at bounding box center [778, 64] width 54 height 15
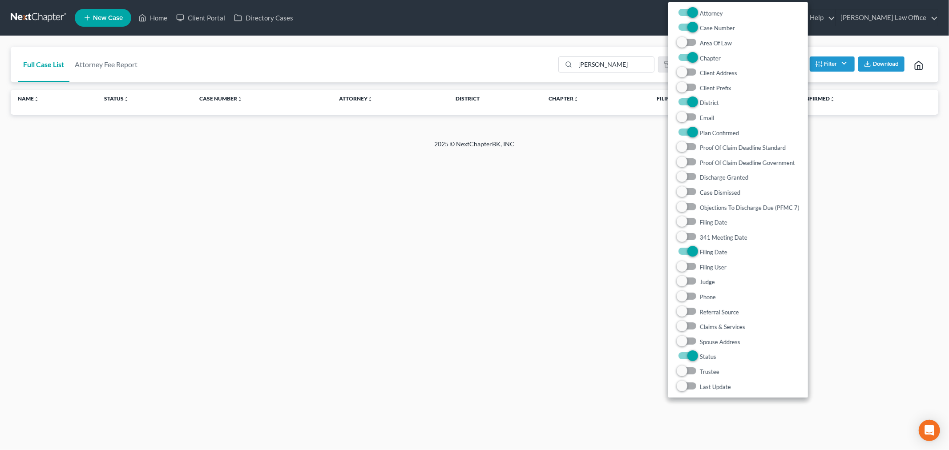
drag, startPoint x: 899, startPoint y: 182, endPoint x: 875, endPoint y: 81, distance: 104.3
click at [880, 135] on div "Home New Case Client Portal Directory Cases Bulie Diaz Law Office sara@bulielaw…" at bounding box center [474, 225] width 949 height 450
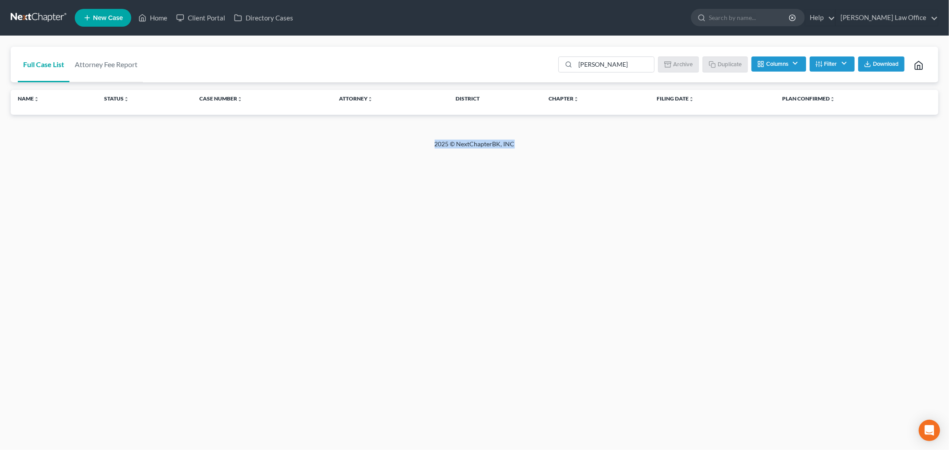
click at [830, 62] on button "Filter" at bounding box center [832, 64] width 45 height 15
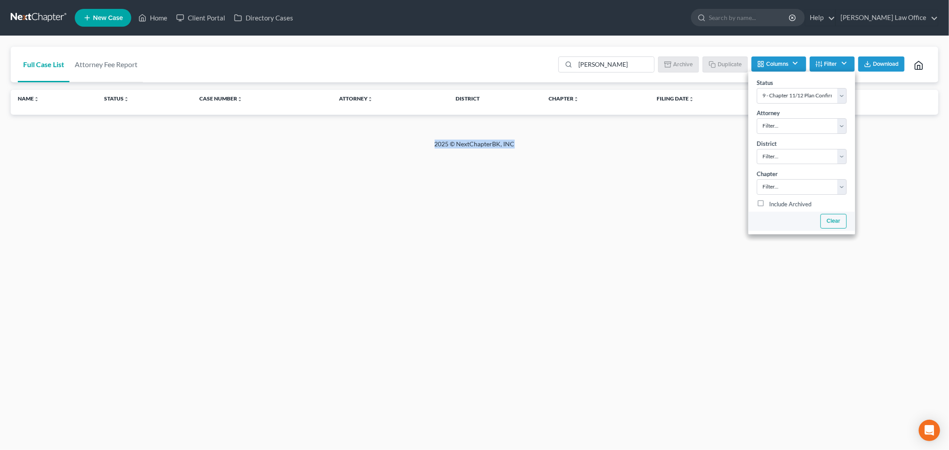
click at [825, 216] on button "Clear" at bounding box center [833, 221] width 26 height 15
select select
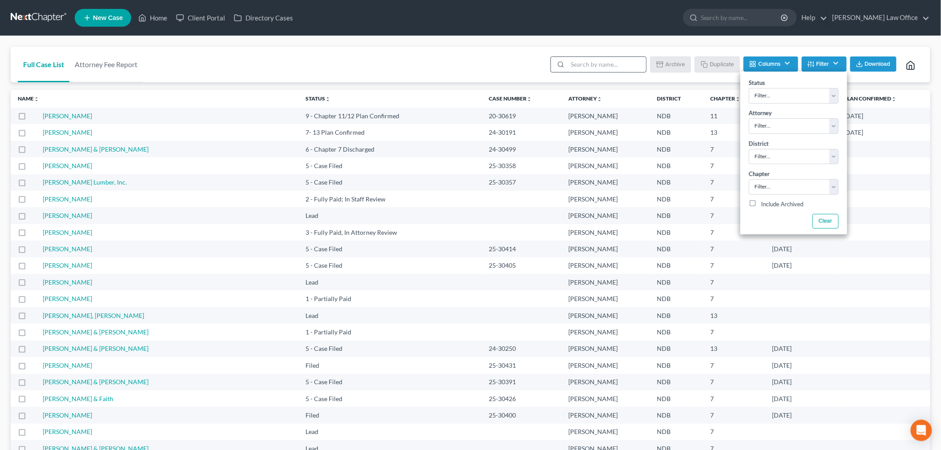
drag, startPoint x: 607, startPoint y: 65, endPoint x: 597, endPoint y: 72, distance: 12.0
click at [607, 65] on input "search" at bounding box center [607, 64] width 79 height 15
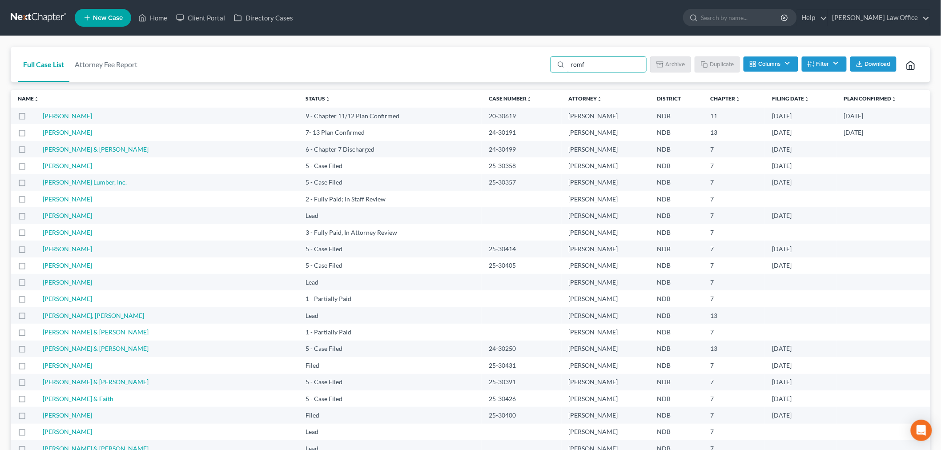
type input "romfo"
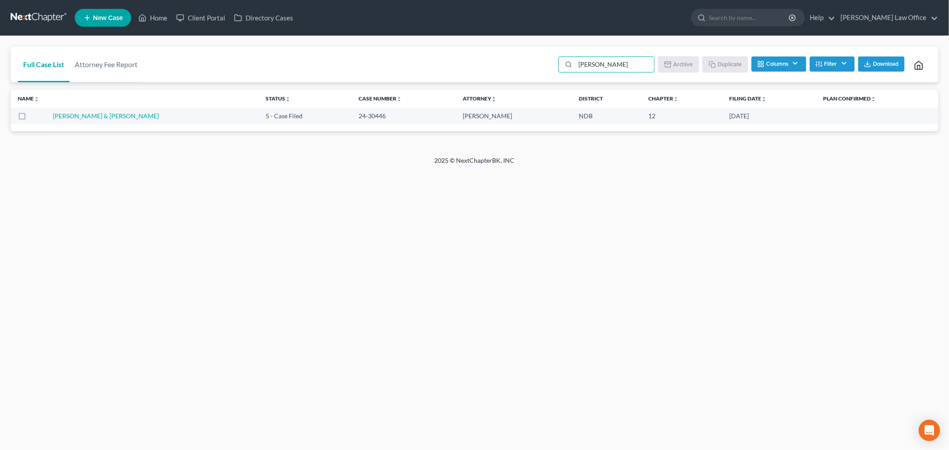
click at [105, 121] on td "[PERSON_NAME] & [PERSON_NAME]" at bounding box center [156, 116] width 206 height 16
click at [80, 116] on link "[PERSON_NAME] & [PERSON_NAME]" at bounding box center [106, 116] width 106 height 8
select select "4"
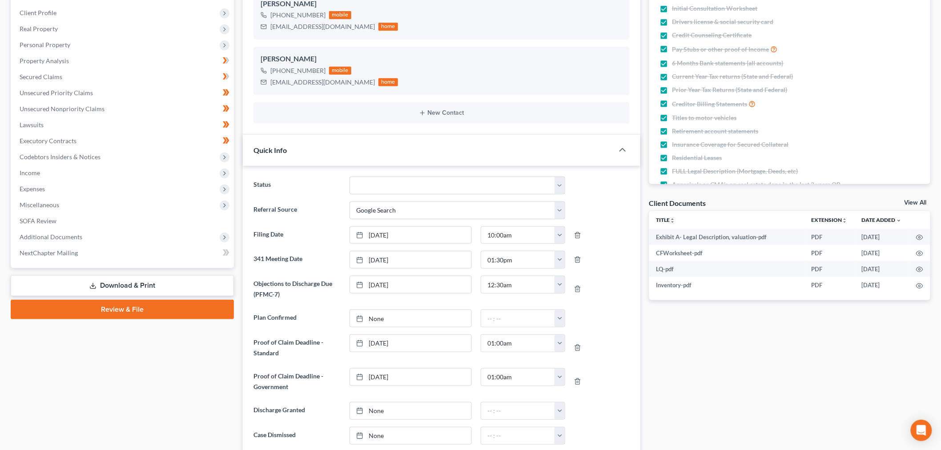
scroll to position [148, 0]
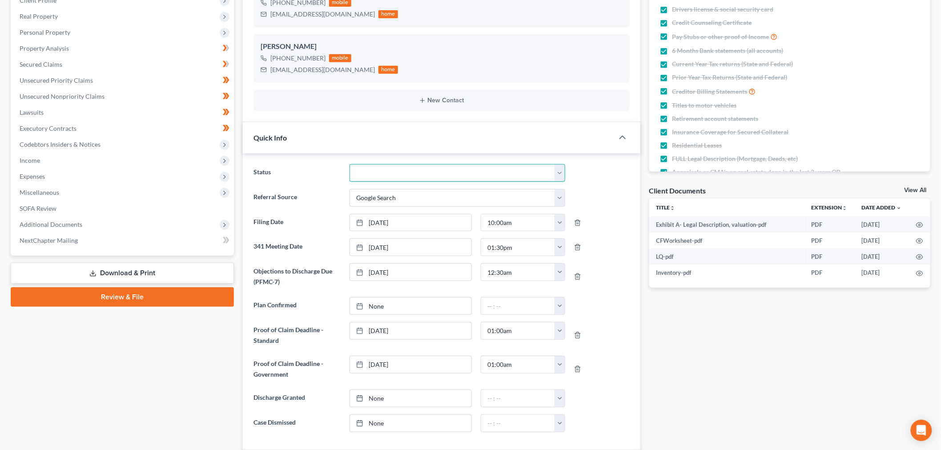
click at [441, 166] on select "10 - Chapter 13 Discharged 11 - Chapter 13 Converted to 7 12 - Debt Settlement/…" at bounding box center [458, 173] width 216 height 18
select select "12"
click at [350, 164] on select "10 - Chapter 13 Discharged 11 - Chapter 13 Converted to 7 12 - Debt Settlement/…" at bounding box center [458, 173] width 216 height 18
click at [48, 217] on span "Additional Documents" at bounding box center [123, 225] width 222 height 16
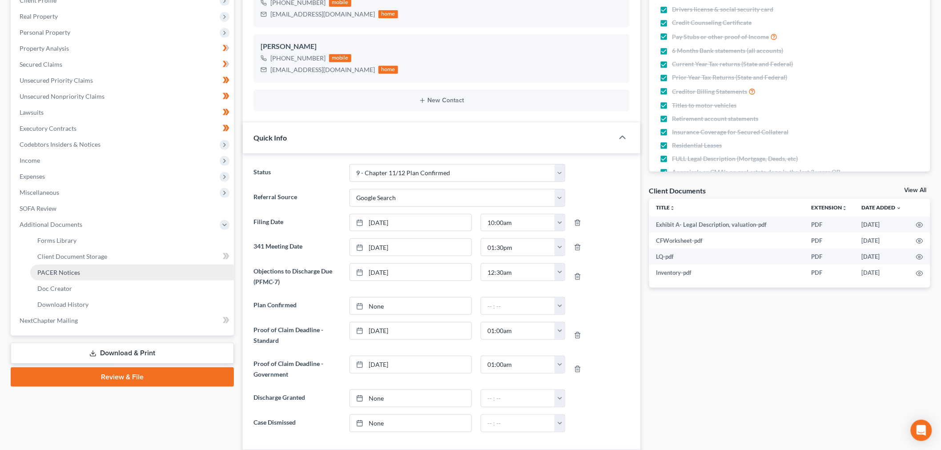
click at [69, 276] on link "PACER Notices" at bounding box center [132, 273] width 204 height 16
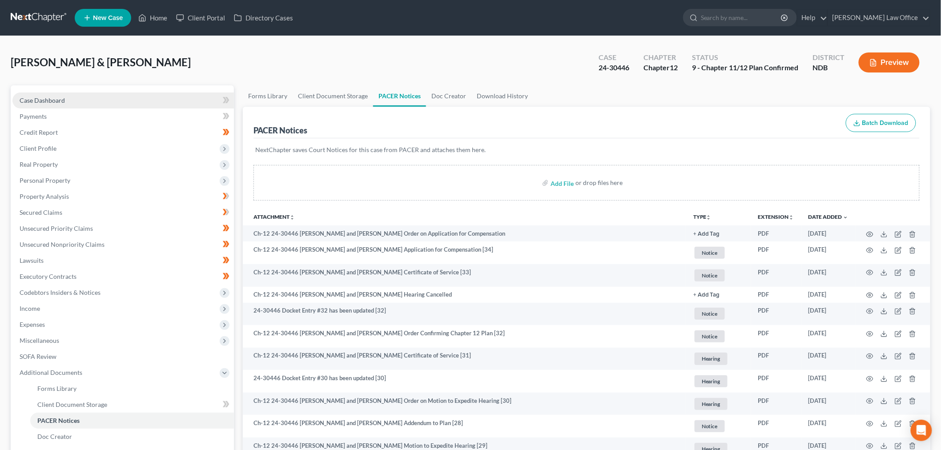
click at [38, 98] on span "Case Dashboard" at bounding box center [42, 101] width 45 height 8
select select "4"
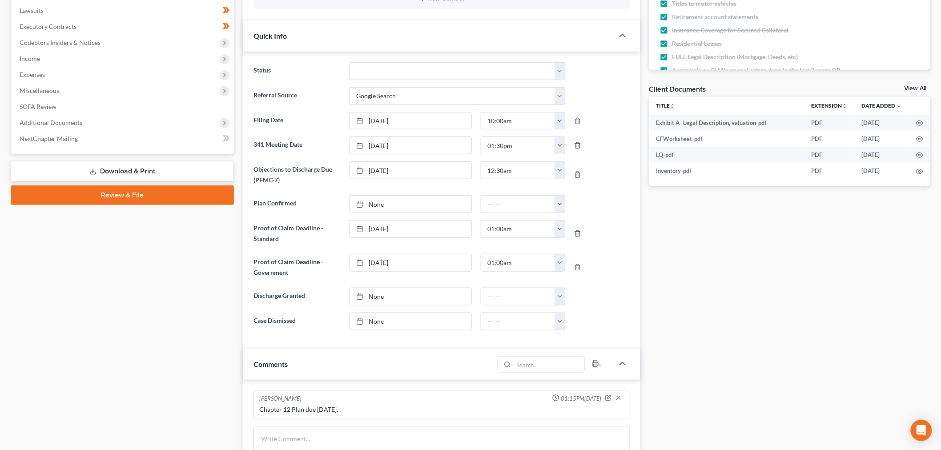
scroll to position [247, 0]
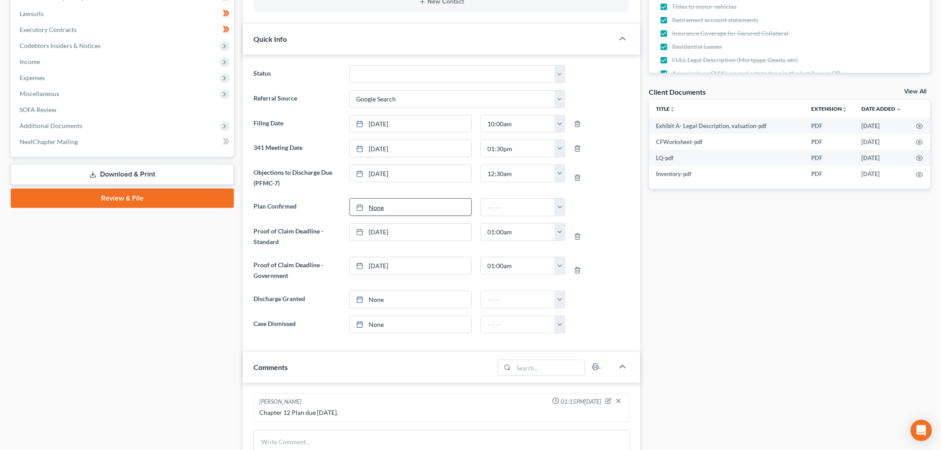
click at [392, 204] on link "None" at bounding box center [410, 207] width 121 height 17
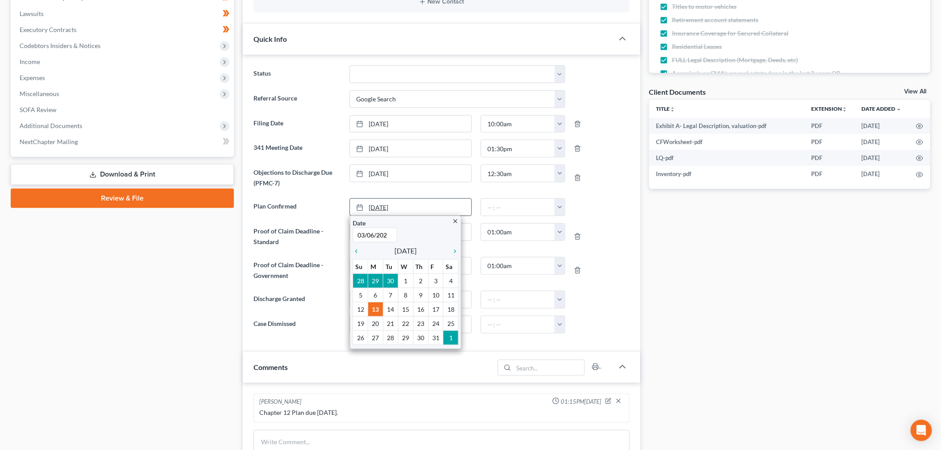
type input "03/06/2025"
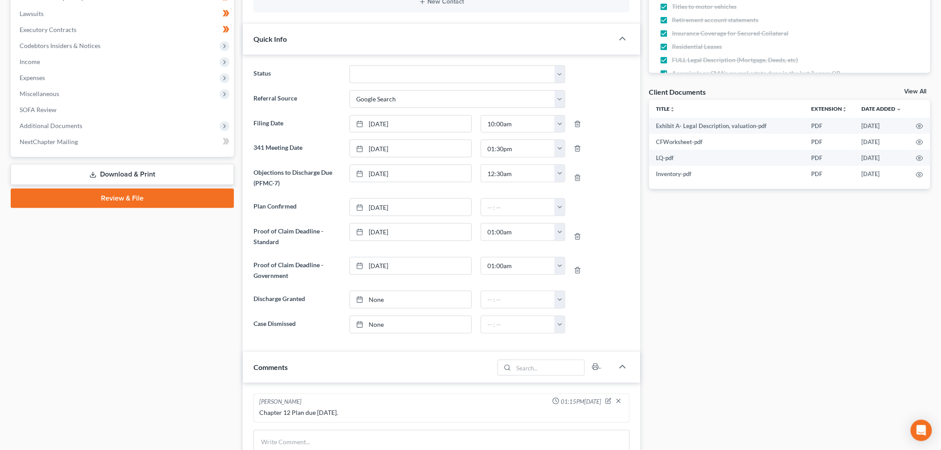
click at [571, 206] on div at bounding box center [602, 207] width 64 height 18
click at [557, 211] on button "button" at bounding box center [560, 207] width 10 height 17
click at [577, 270] on link "1:30am" at bounding box center [580, 271] width 50 height 15
type input "1:30am"
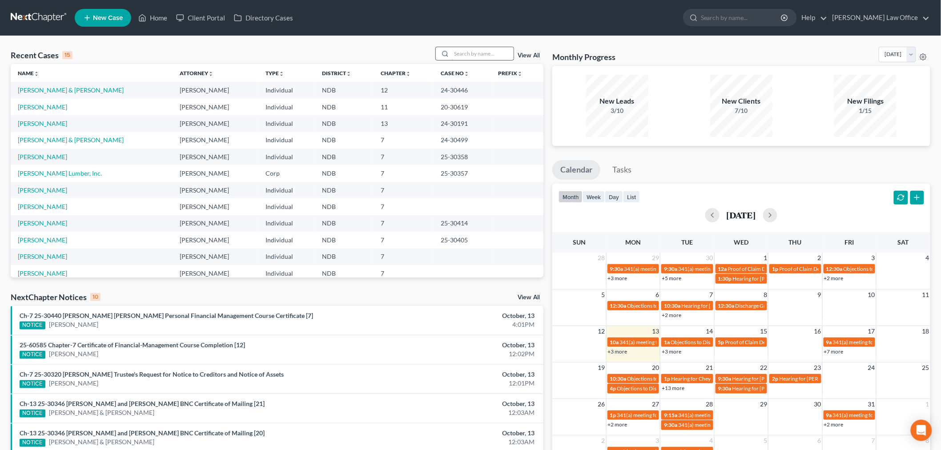
click at [472, 50] on input "search" at bounding box center [483, 53] width 62 height 13
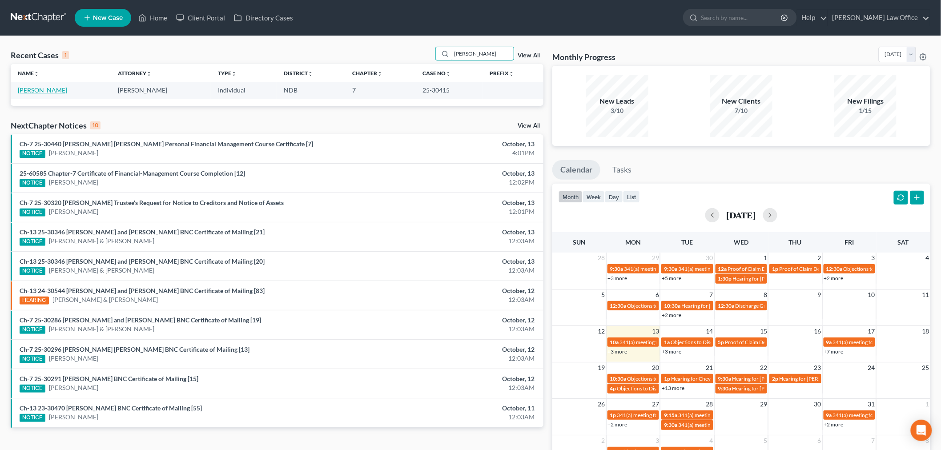
type input "[PERSON_NAME]"
click at [51, 91] on link "[PERSON_NAME]" at bounding box center [42, 90] width 49 height 8
select select "4"
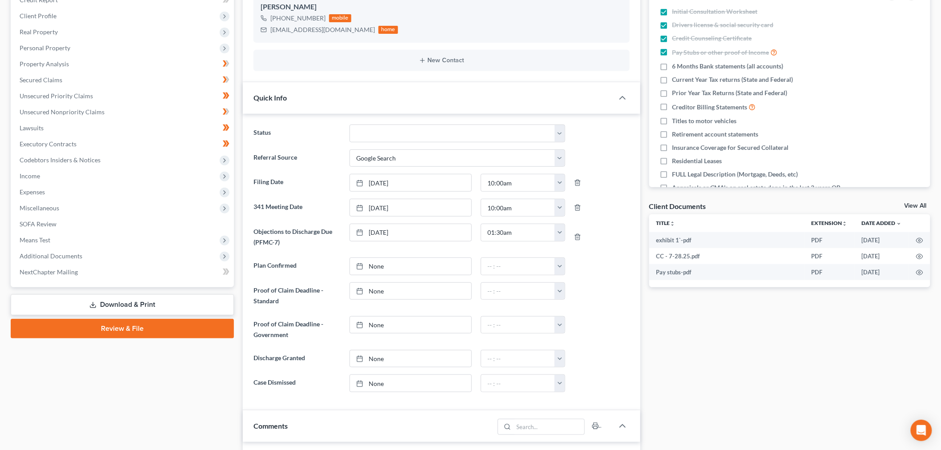
scroll to position [148, 0]
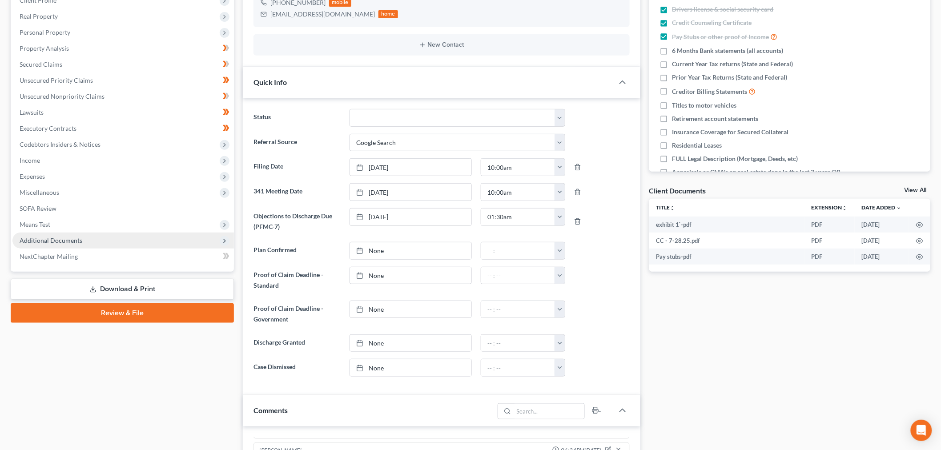
click at [115, 236] on span "Additional Documents" at bounding box center [123, 241] width 222 height 16
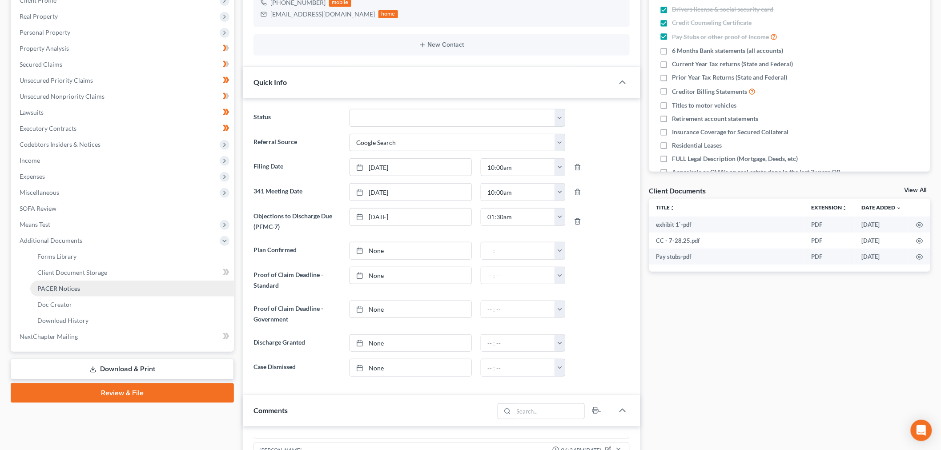
click at [65, 285] on span "PACER Notices" at bounding box center [58, 289] width 43 height 8
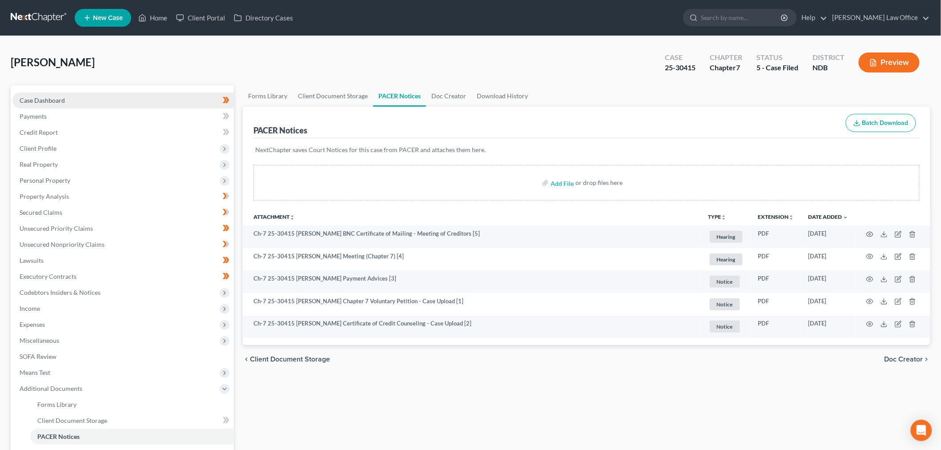
click at [76, 103] on link "Case Dashboard" at bounding box center [123, 101] width 222 height 16
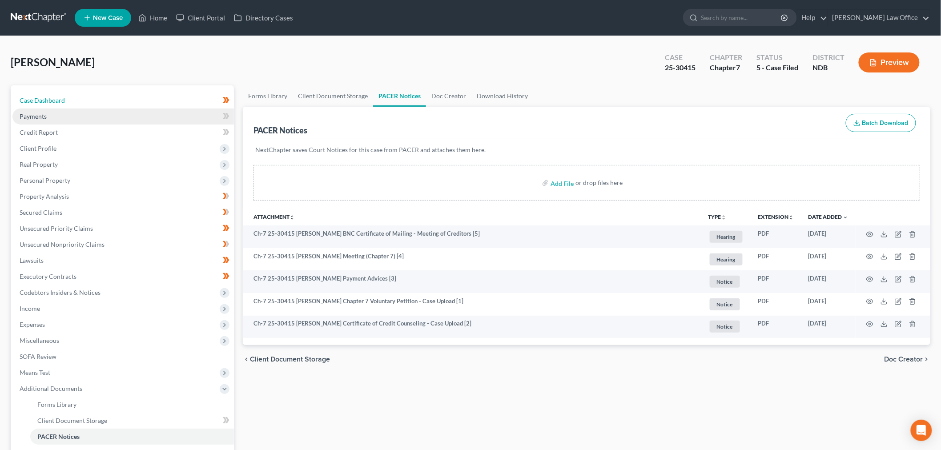
select select "4"
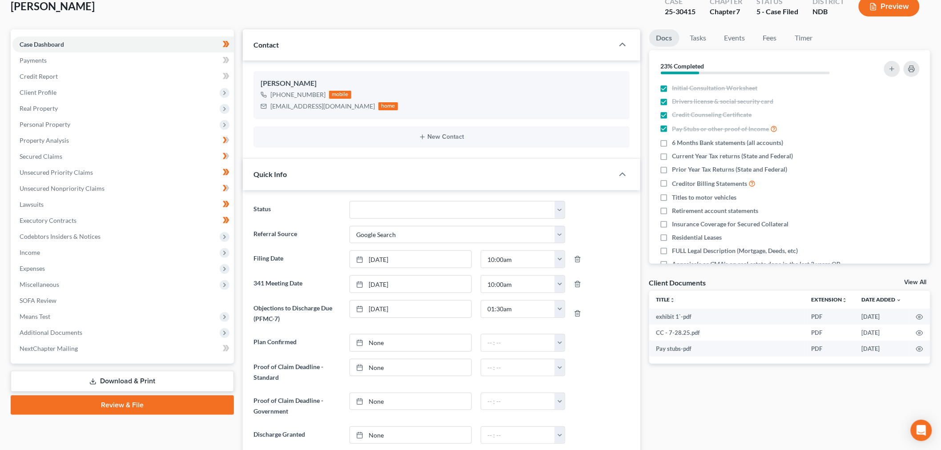
scroll to position [49, 0]
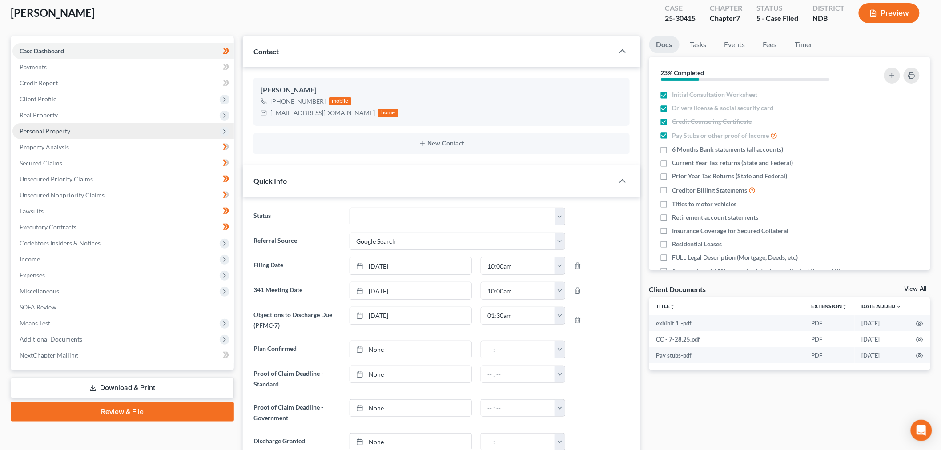
click at [72, 127] on span "Personal Property" at bounding box center [123, 131] width 222 height 16
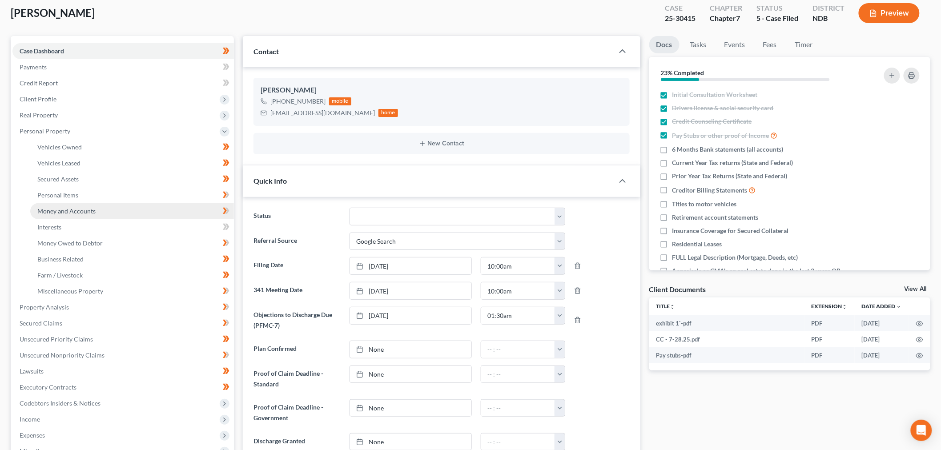
click at [111, 213] on link "Money and Accounts" at bounding box center [132, 211] width 204 height 16
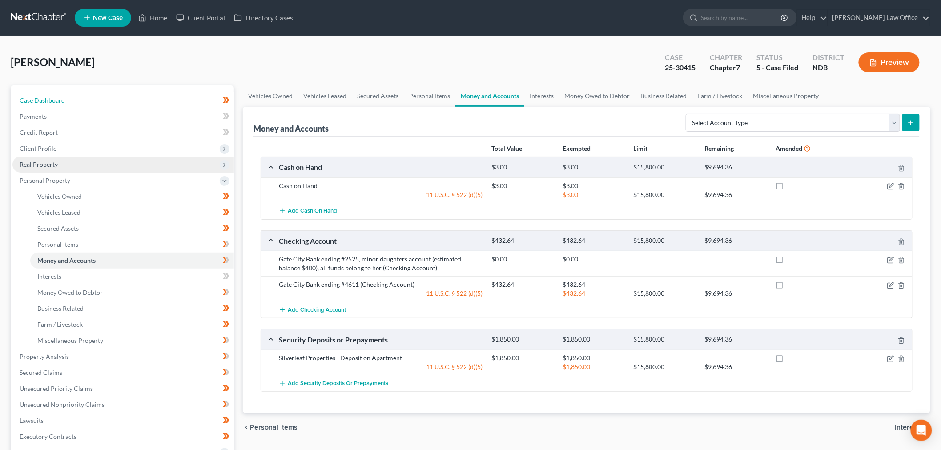
drag, startPoint x: 55, startPoint y: 103, endPoint x: 150, endPoint y: 161, distance: 111.0
click at [55, 103] on span "Case Dashboard" at bounding box center [42, 101] width 45 height 8
select select "8"
select select "4"
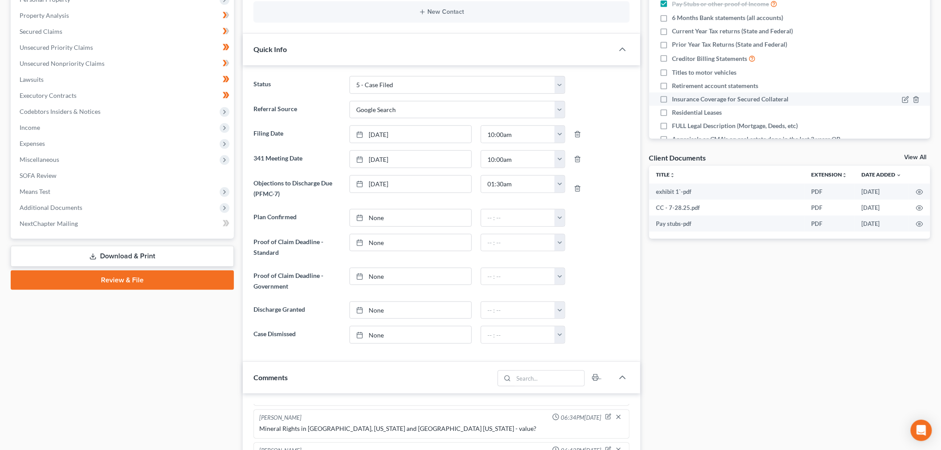
scroll to position [49, 0]
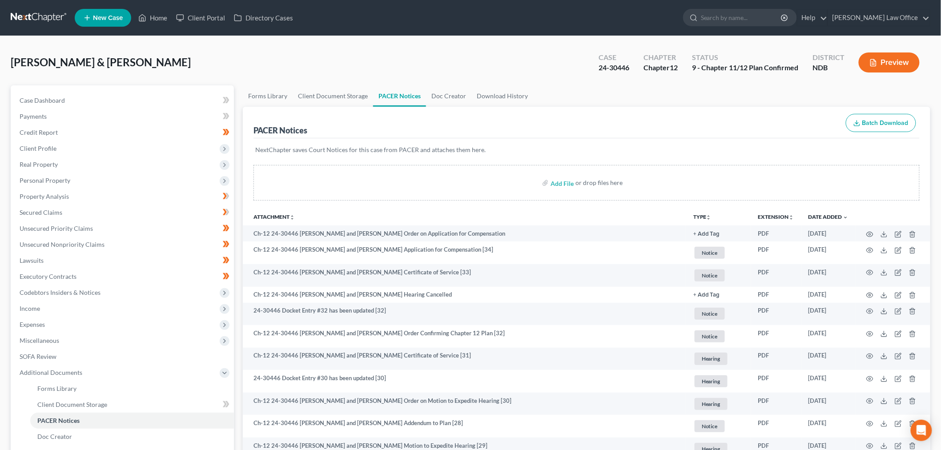
click at [32, 13] on link at bounding box center [39, 18] width 57 height 16
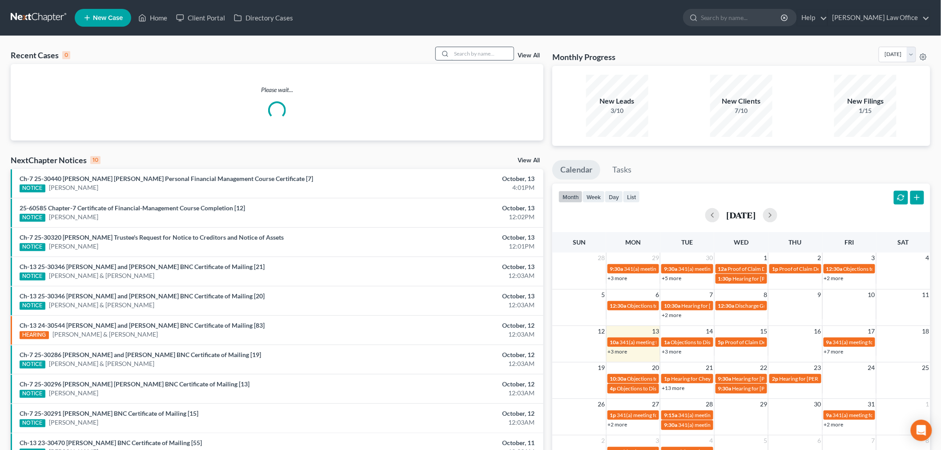
click at [479, 55] on input "search" at bounding box center [483, 53] width 62 height 13
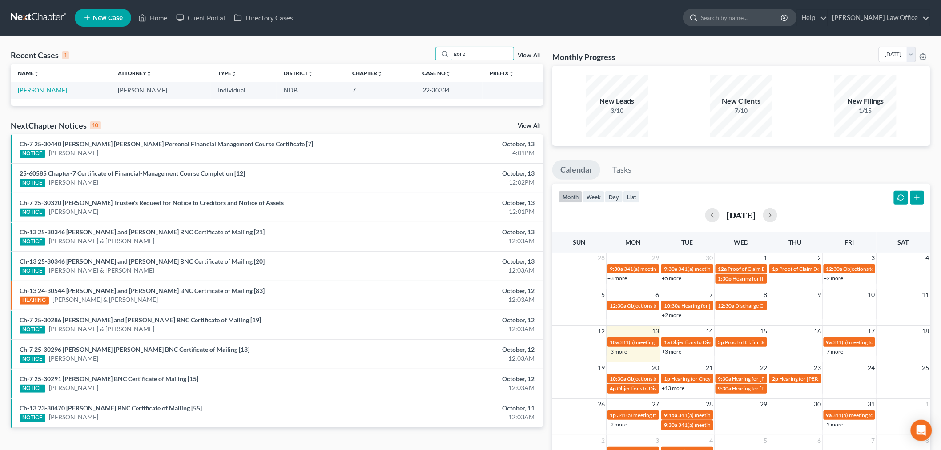
type input "gonz"
click at [753, 23] on input "search" at bounding box center [741, 17] width 81 height 16
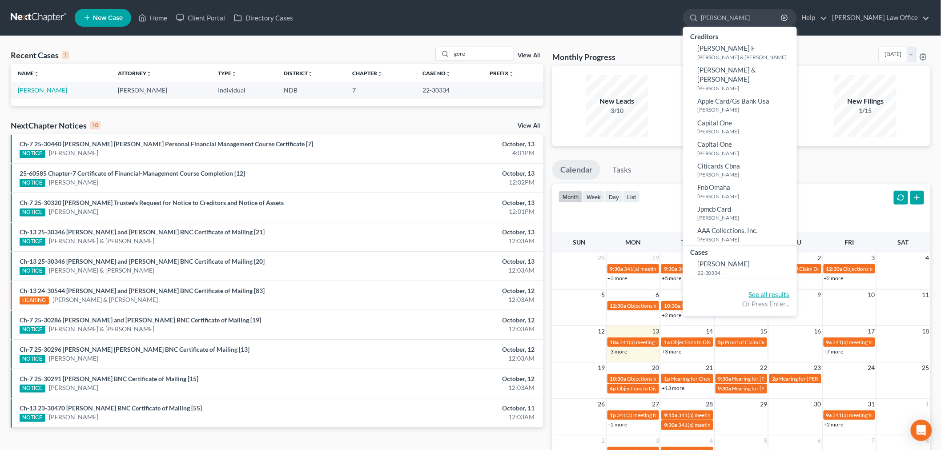
type input "gonzalez"
click at [790, 291] on link "See all results" at bounding box center [769, 295] width 41 height 8
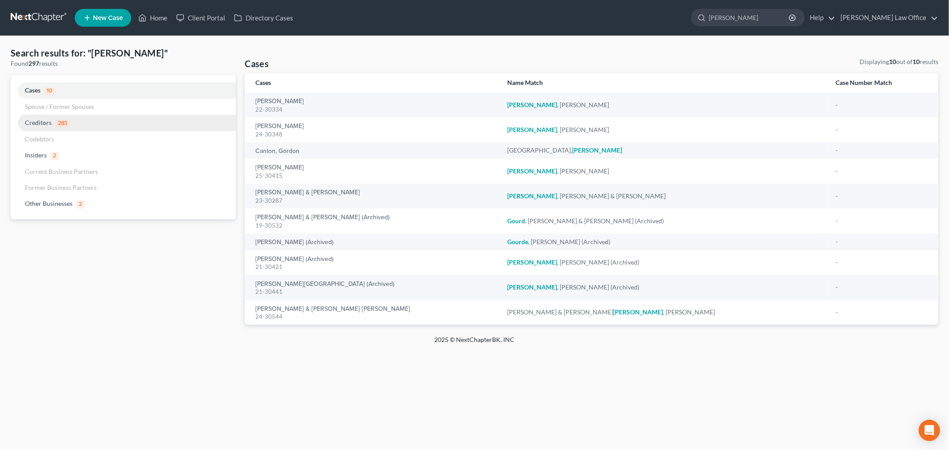
click at [41, 123] on span "Creditors" at bounding box center [38, 123] width 27 height 8
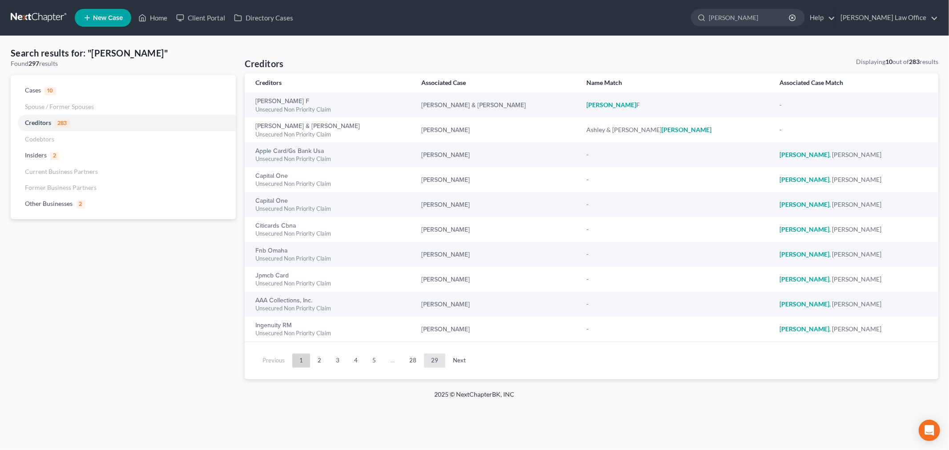
click at [434, 363] on link "29" at bounding box center [434, 361] width 21 height 14
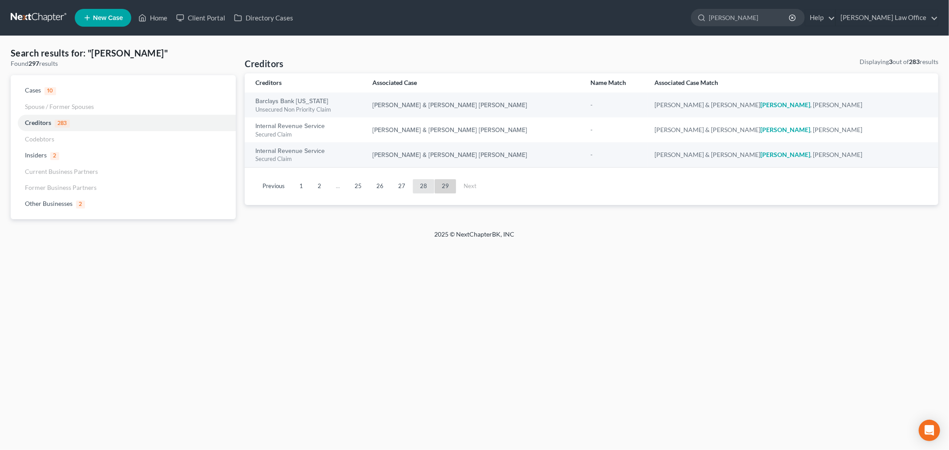
click at [420, 188] on link "28" at bounding box center [423, 186] width 21 height 14
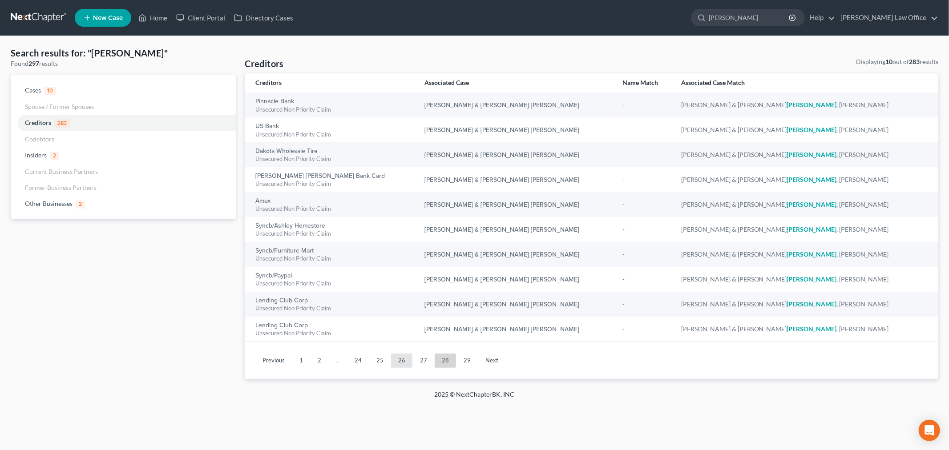
click at [396, 363] on link "26" at bounding box center [401, 361] width 21 height 14
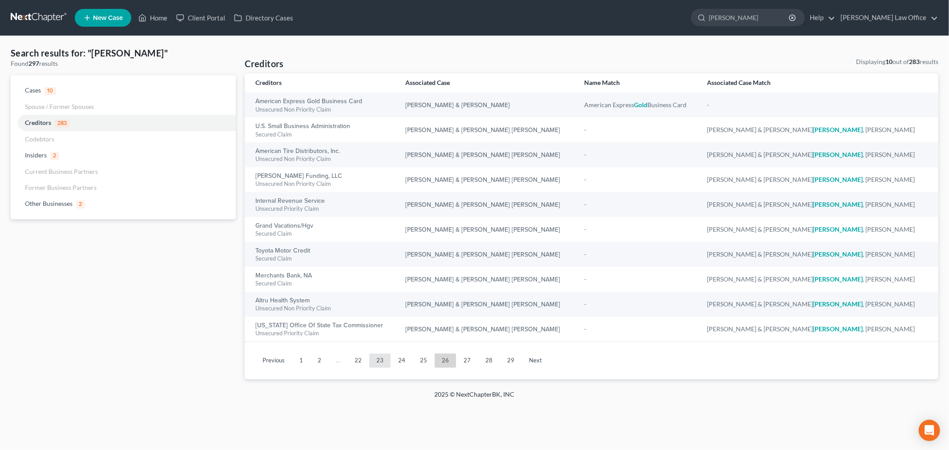
click at [376, 367] on link "23" at bounding box center [379, 361] width 21 height 14
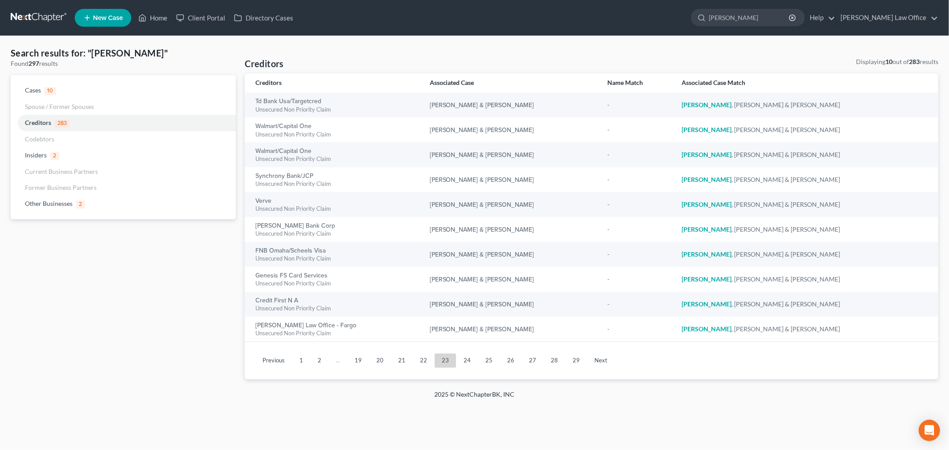
click at [331, 361] on li "..." at bounding box center [337, 361] width 19 height 14
click at [346, 369] on ul "Previous 1 2 ... 19 20 21 22 23 24 25 26 27 28 29 Next" at bounding box center [591, 360] width 679 height 23
click at [328, 364] on li "..." at bounding box center [337, 361] width 19 height 14
click at [317, 360] on link "2" at bounding box center [320, 361] width 18 height 14
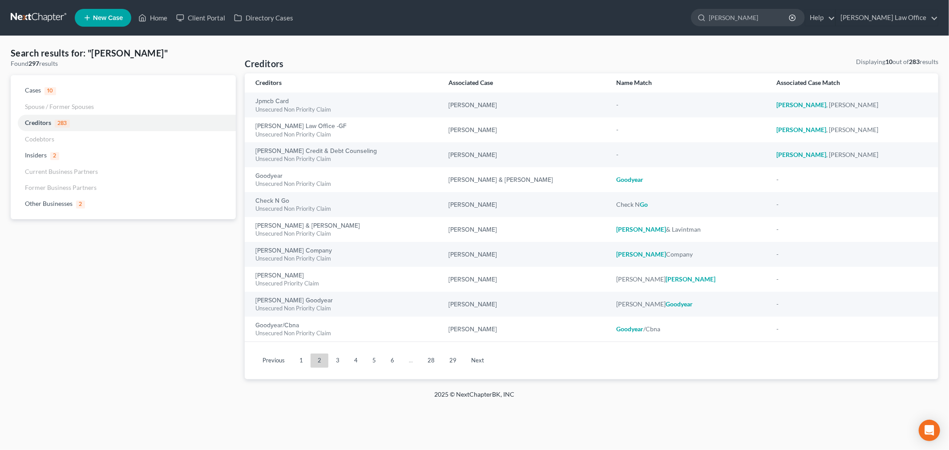
drag, startPoint x: 37, startPoint y: 11, endPoint x: 51, endPoint y: 9, distance: 13.9
click at [38, 11] on link at bounding box center [39, 18] width 57 height 16
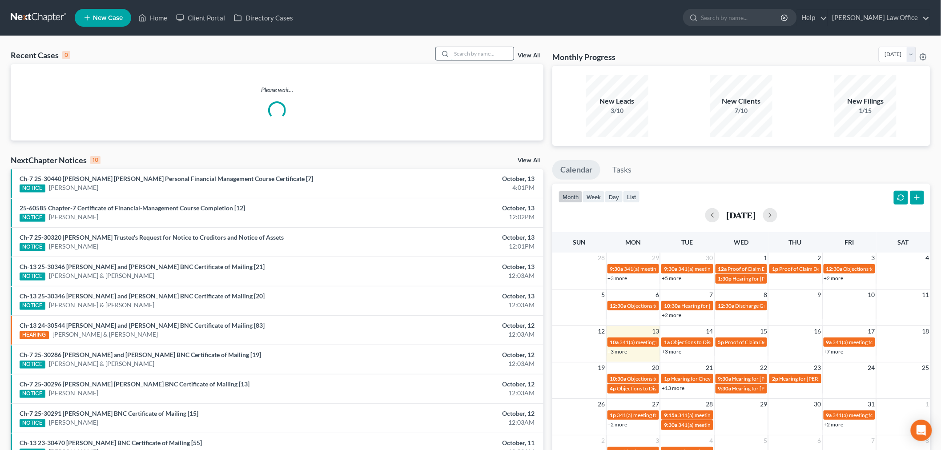
click at [466, 57] on input "search" at bounding box center [483, 53] width 62 height 13
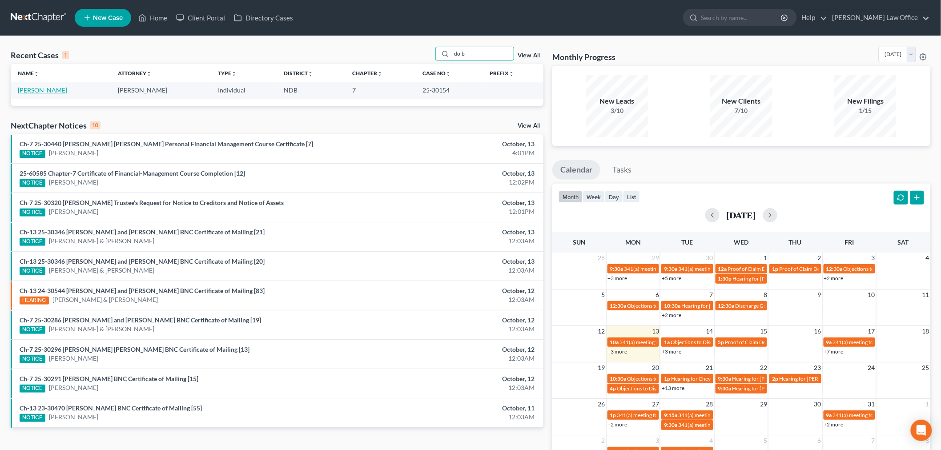
type input "dolb"
click at [21, 86] on link "[PERSON_NAME]" at bounding box center [42, 90] width 49 height 8
select select "6"
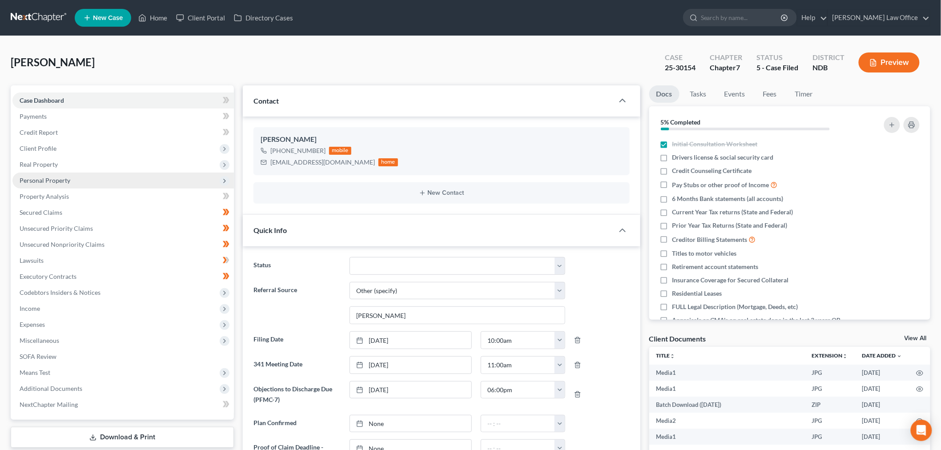
scroll to position [3308, 0]
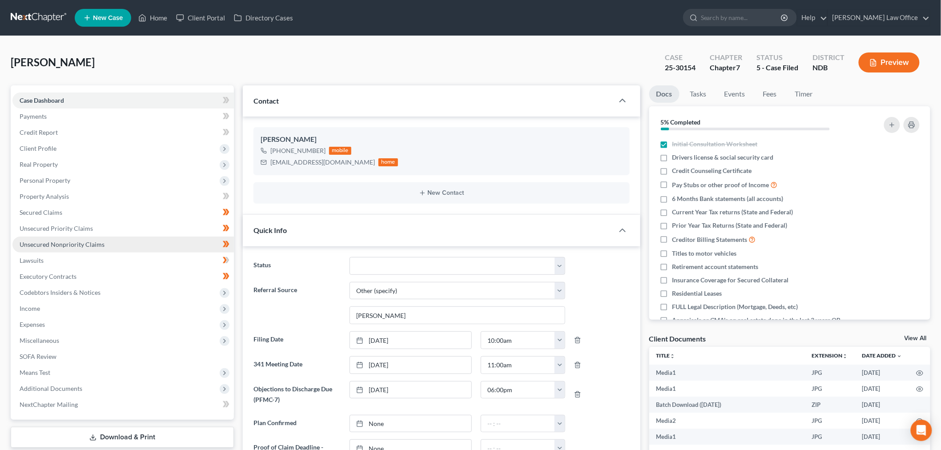
click at [51, 244] on span "Unsecured Nonpriority Claims" at bounding box center [62, 245] width 85 height 8
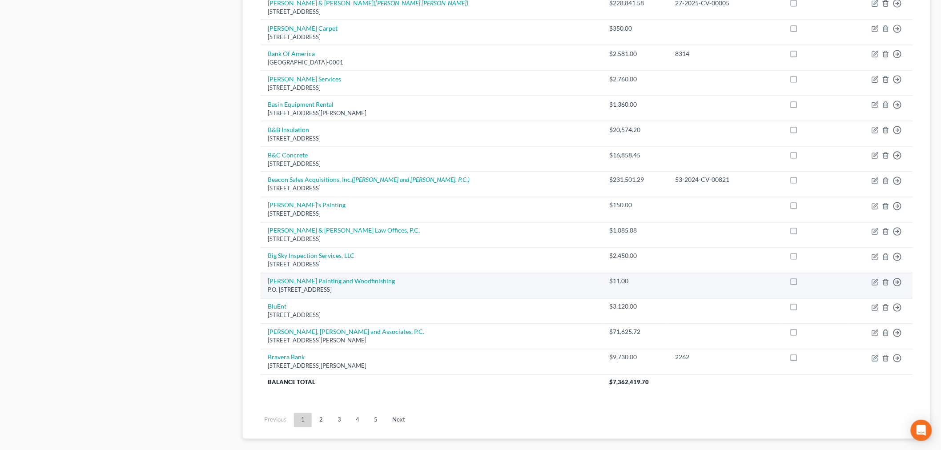
scroll to position [544, 0]
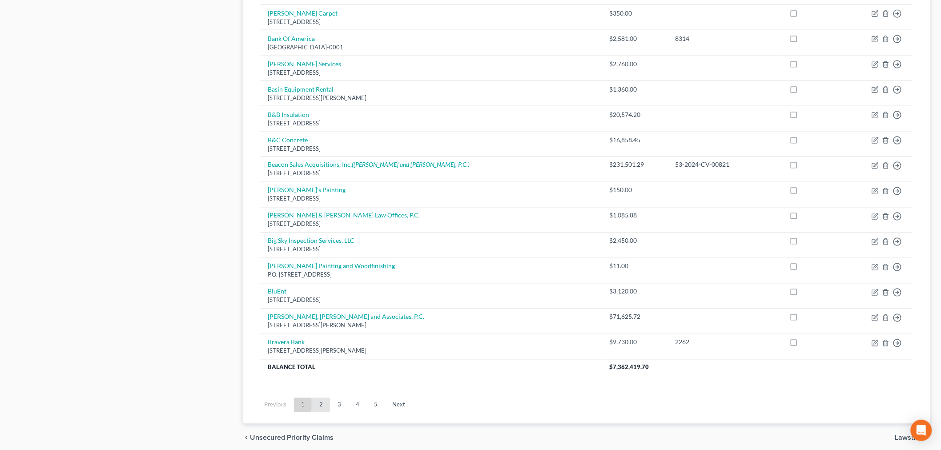
click at [325, 411] on link "2" at bounding box center [321, 405] width 18 height 14
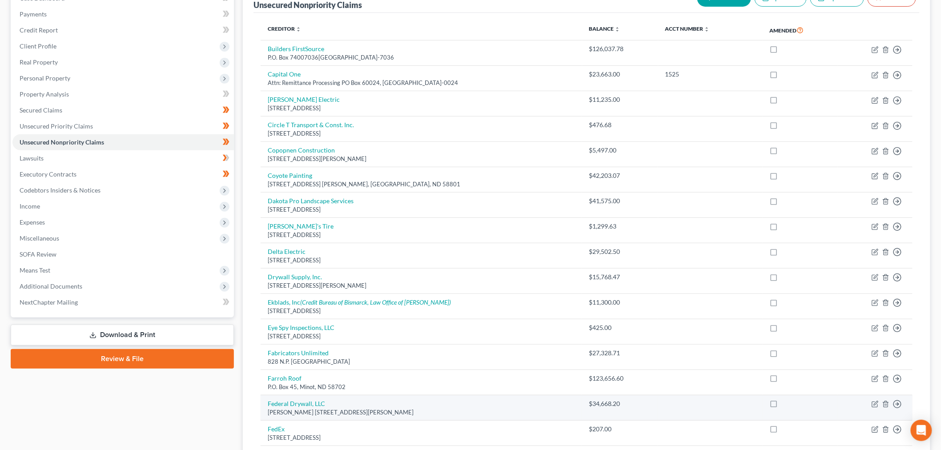
scroll to position [99, 0]
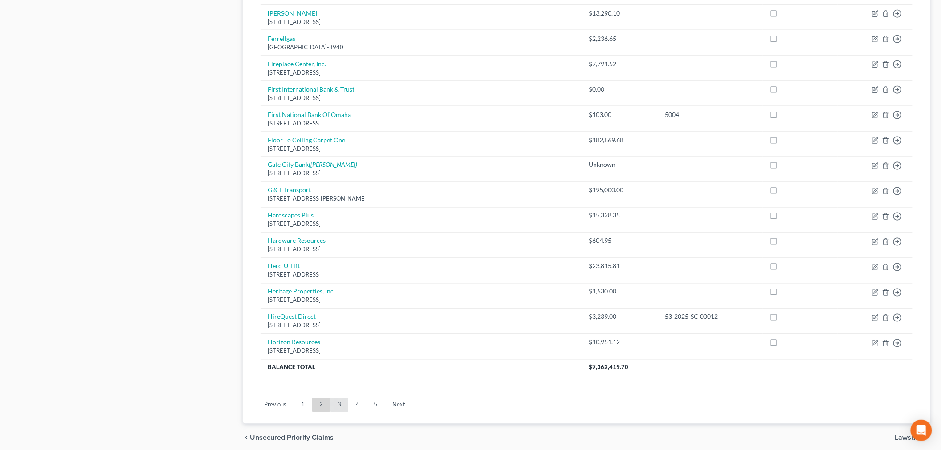
click at [340, 404] on link "3" at bounding box center [340, 405] width 18 height 14
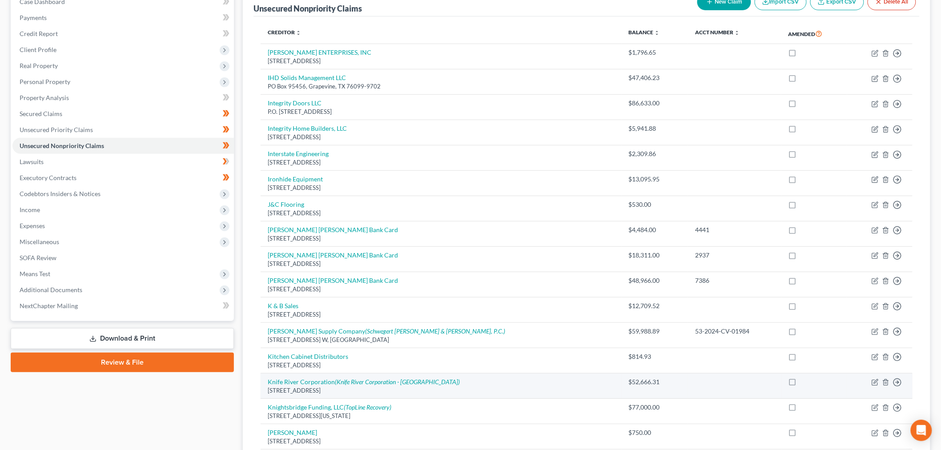
scroll to position [581, 0]
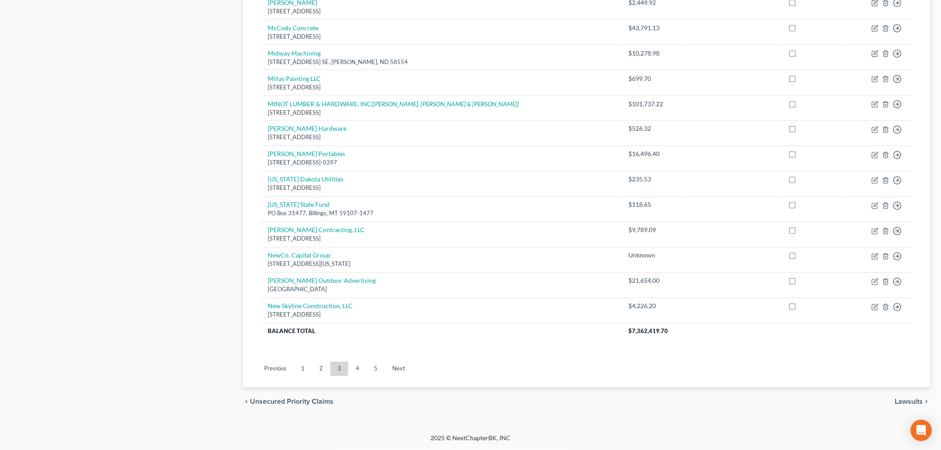
click at [353, 372] on link "4" at bounding box center [358, 369] width 18 height 14
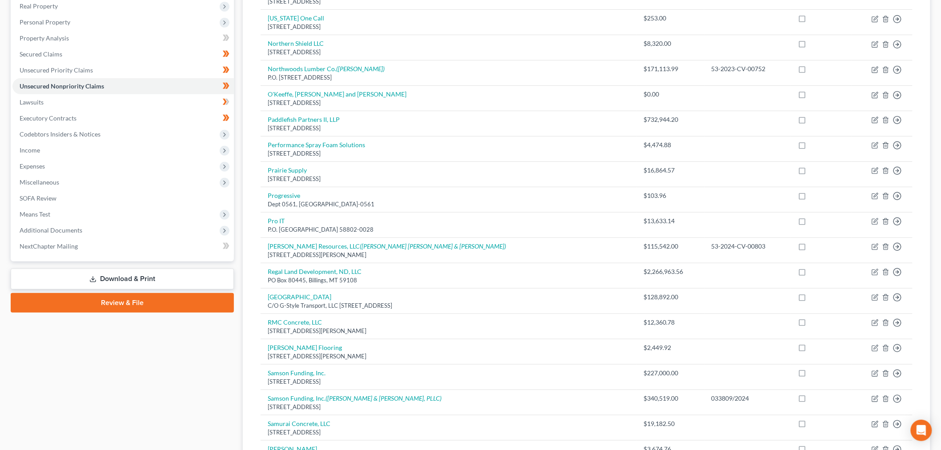
scroll to position [136, 0]
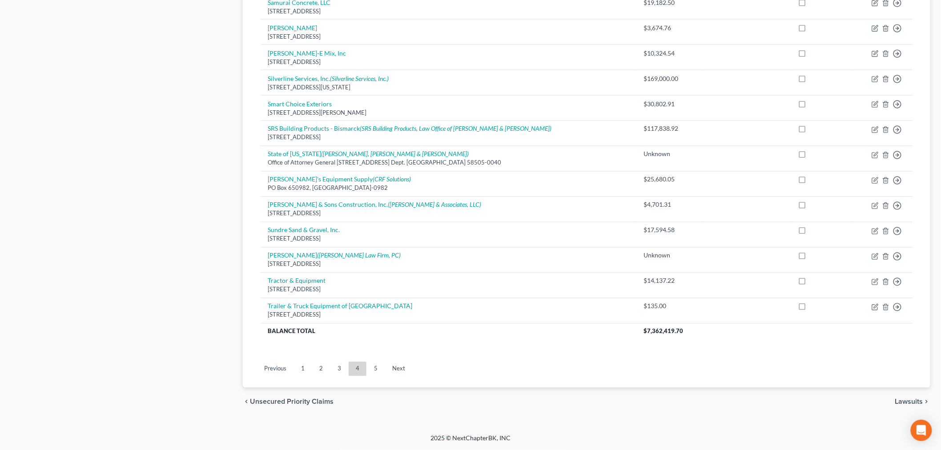
click at [372, 365] on link "5" at bounding box center [376, 369] width 18 height 14
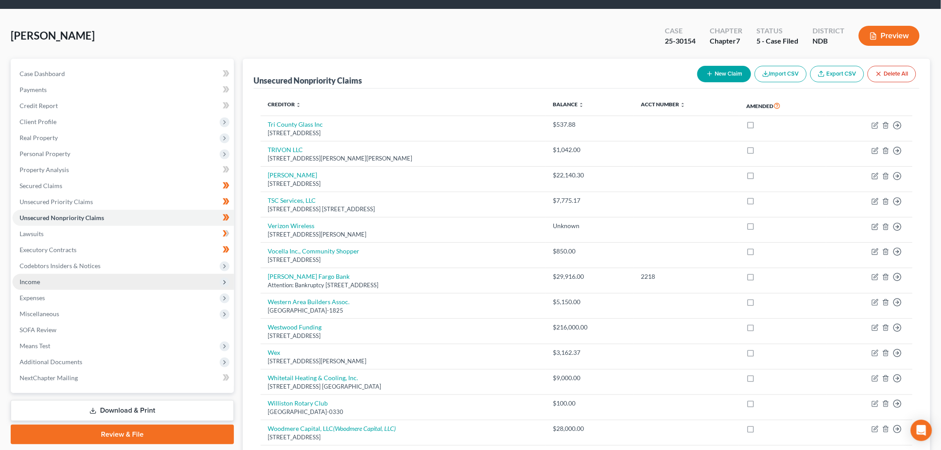
scroll to position [50, 0]
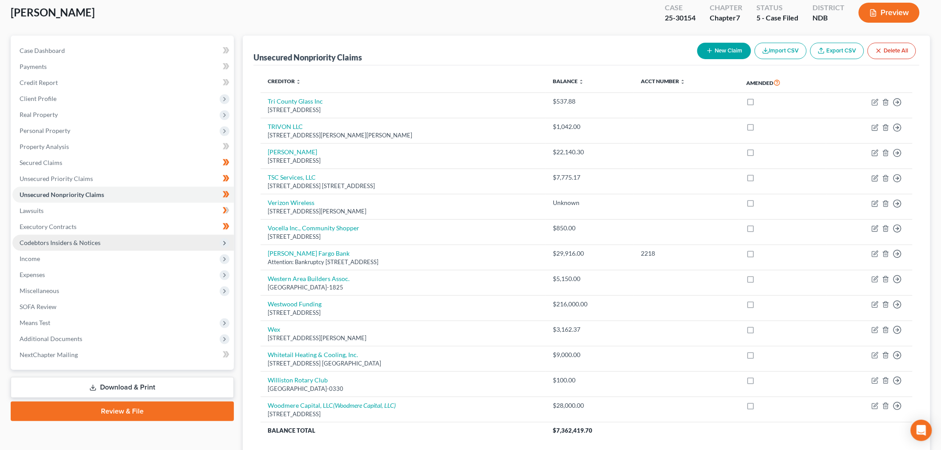
drag, startPoint x: 92, startPoint y: 243, endPoint x: 93, endPoint y: 266, distance: 22.7
click at [92, 243] on span "Codebtors Insiders & Notices" at bounding box center [60, 243] width 81 height 8
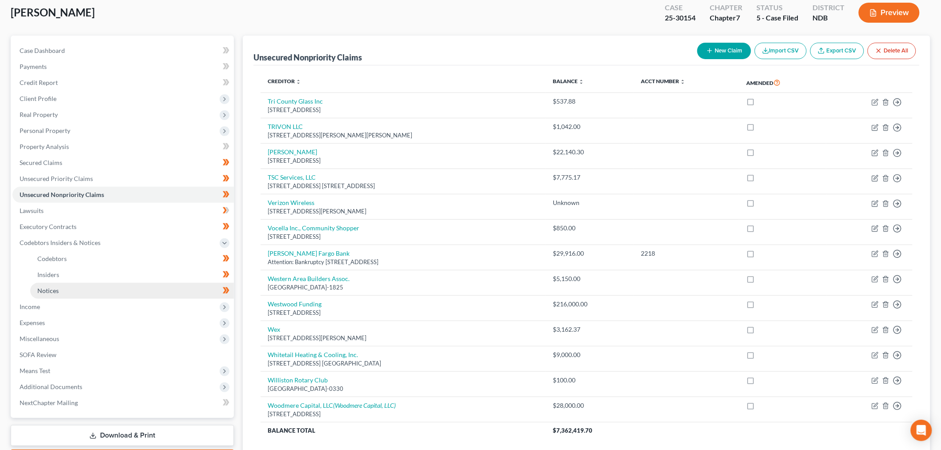
click at [49, 288] on span "Notices" at bounding box center [47, 291] width 21 height 8
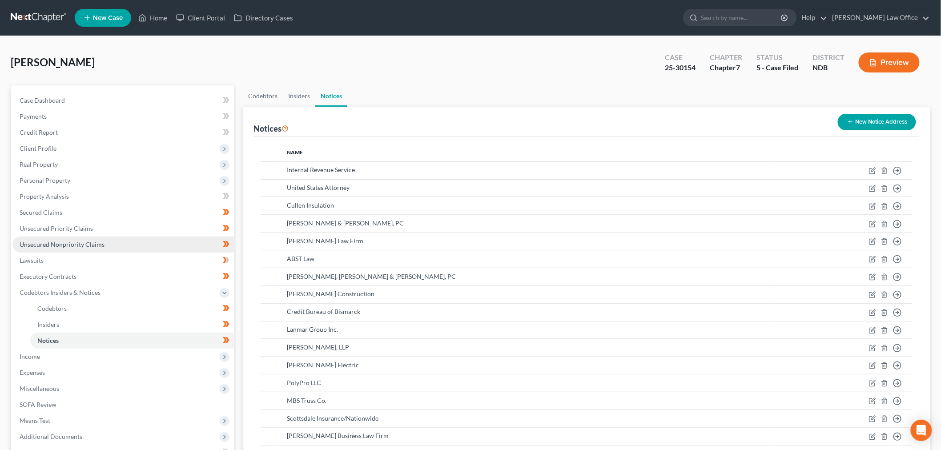
click at [92, 238] on link "Unsecured Nonpriority Claims" at bounding box center [123, 245] width 222 height 16
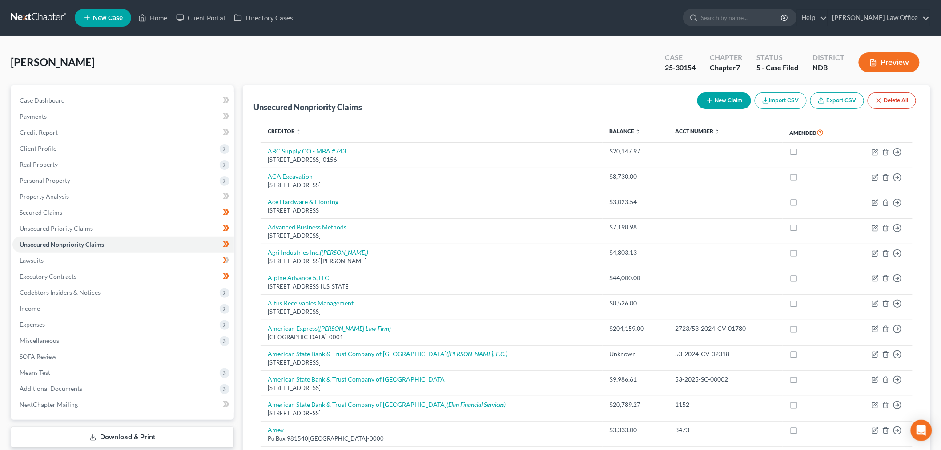
click at [47, 22] on link at bounding box center [39, 18] width 57 height 16
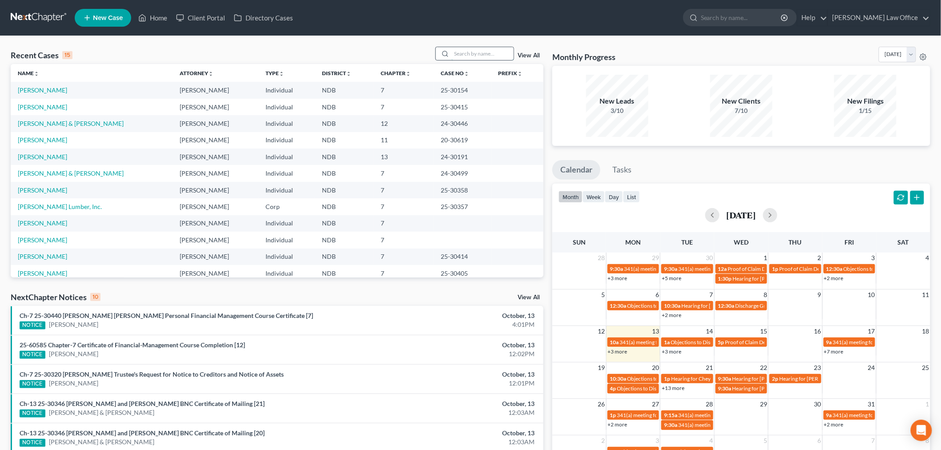
click at [487, 54] on input "search" at bounding box center [483, 53] width 62 height 13
type input "friddle"
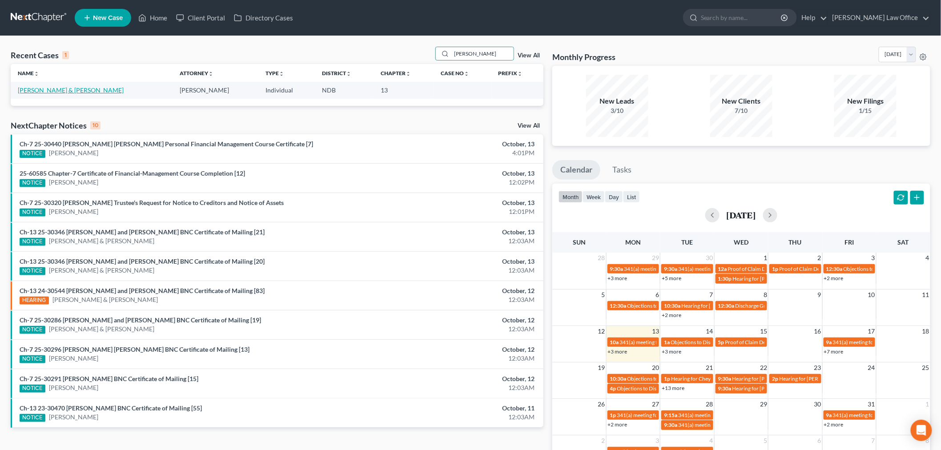
click at [51, 91] on link "[PERSON_NAME] & [PERSON_NAME]" at bounding box center [71, 90] width 106 height 8
select select "4"
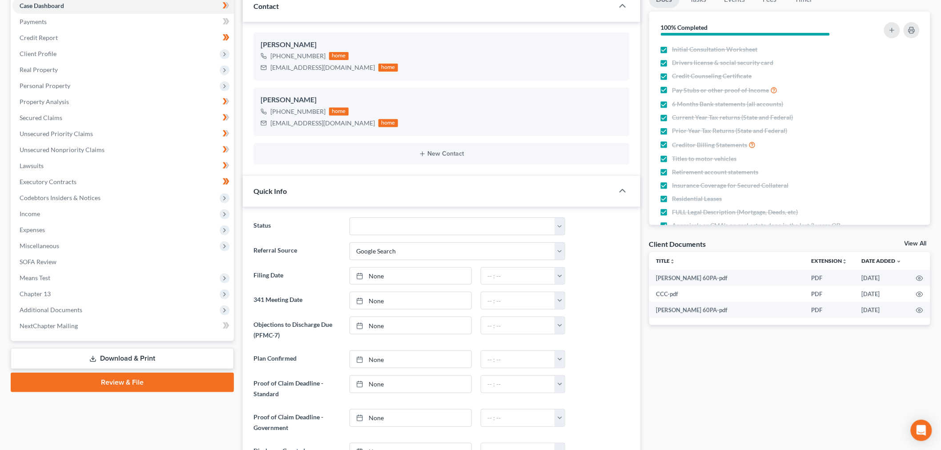
scroll to position [99, 0]
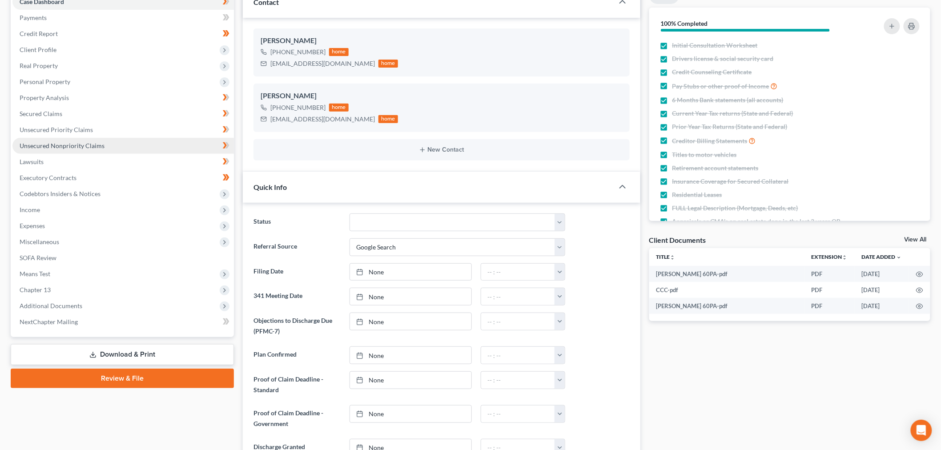
click at [89, 147] on span "Unsecured Nonpriority Claims" at bounding box center [62, 146] width 85 height 8
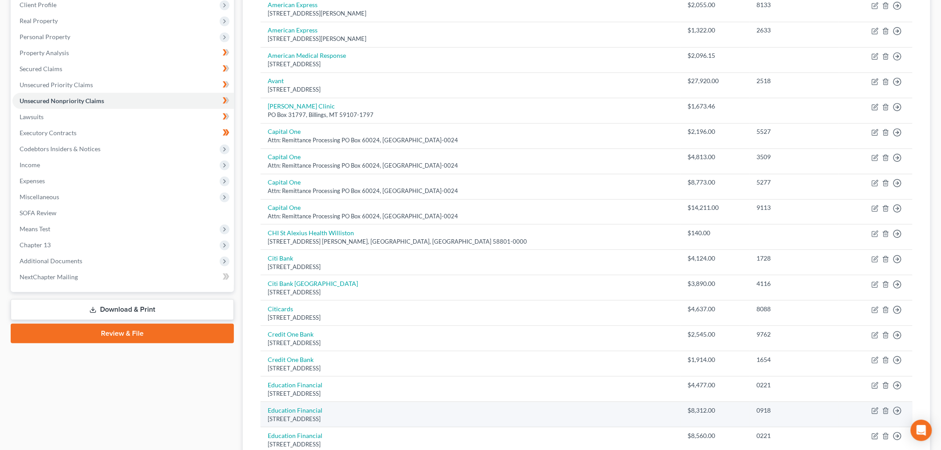
scroll to position [198, 0]
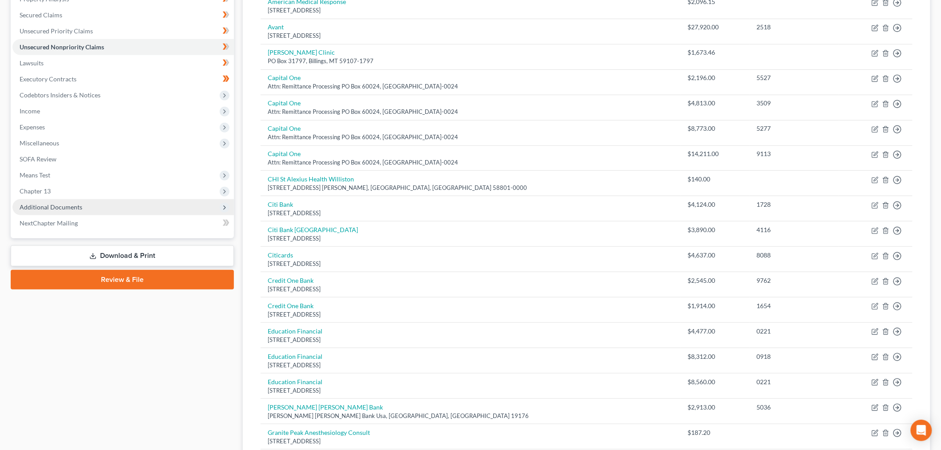
click at [133, 209] on span "Additional Documents" at bounding box center [123, 207] width 222 height 16
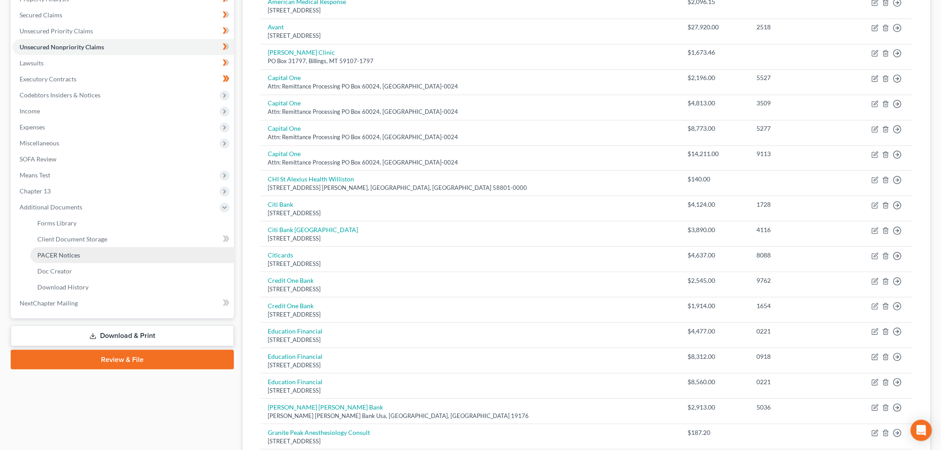
click at [76, 254] on span "PACER Notices" at bounding box center [58, 255] width 43 height 8
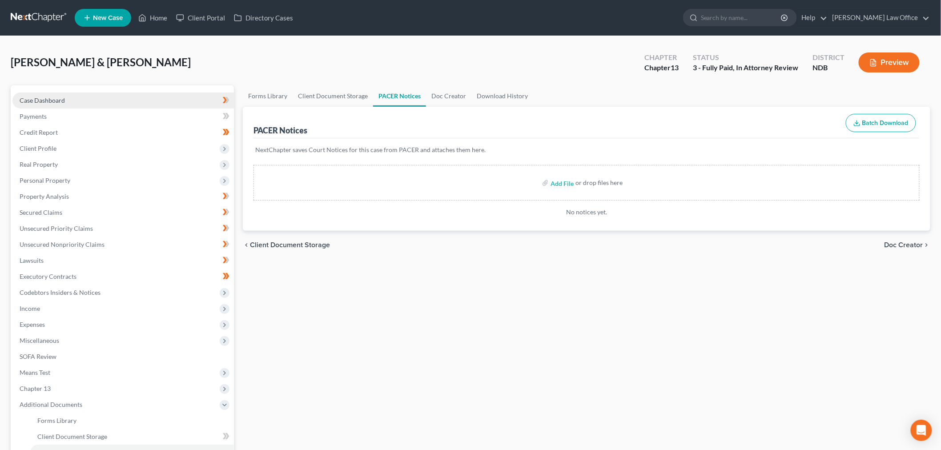
click at [50, 93] on link "Case Dashboard" at bounding box center [123, 101] width 222 height 16
select select "4"
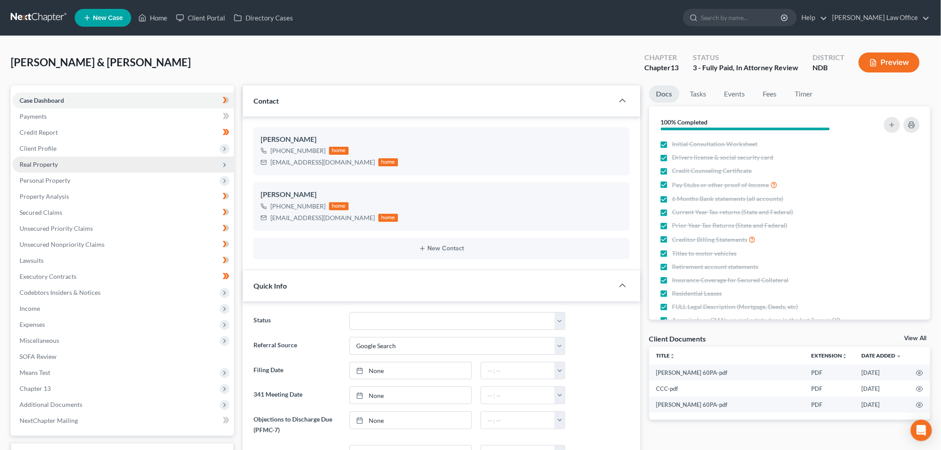
scroll to position [4, 0]
click at [43, 16] on link at bounding box center [39, 18] width 57 height 16
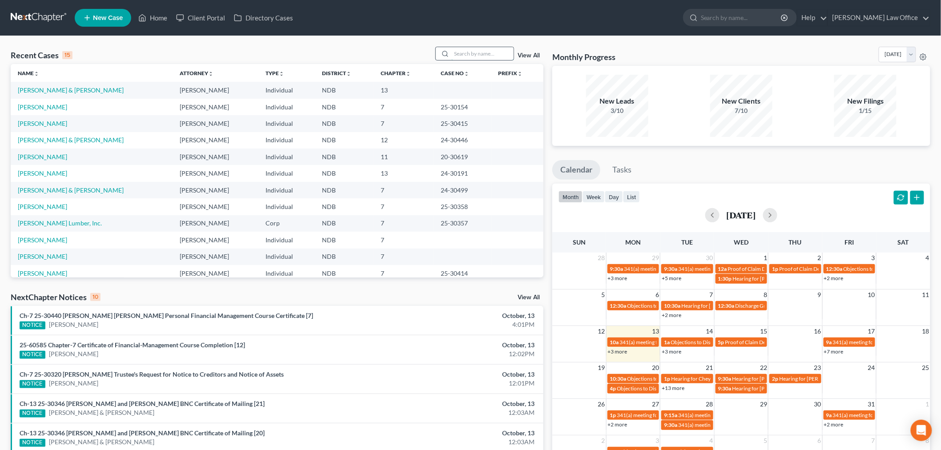
click at [467, 54] on input "search" at bounding box center [483, 53] width 62 height 13
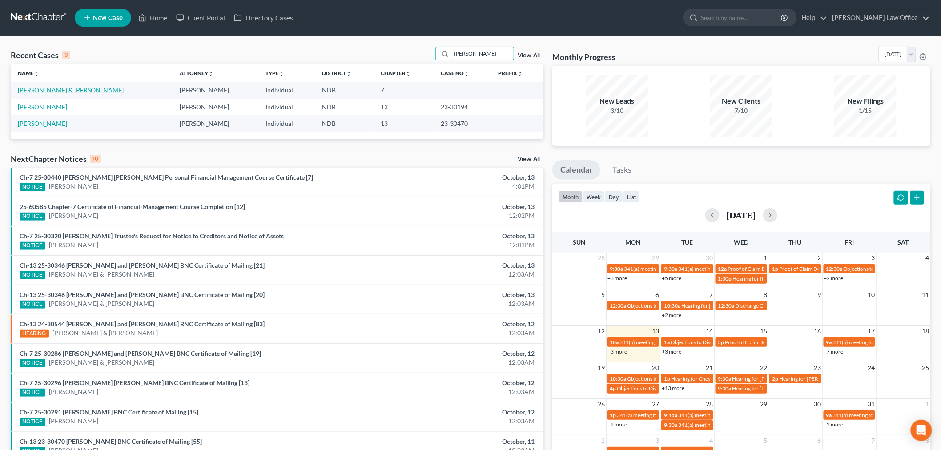
type input "[PERSON_NAME]"
drag, startPoint x: 45, startPoint y: 93, endPoint x: 52, endPoint y: 93, distance: 6.2
click at [46, 93] on link "[PERSON_NAME] & [PERSON_NAME]" at bounding box center [71, 90] width 106 height 8
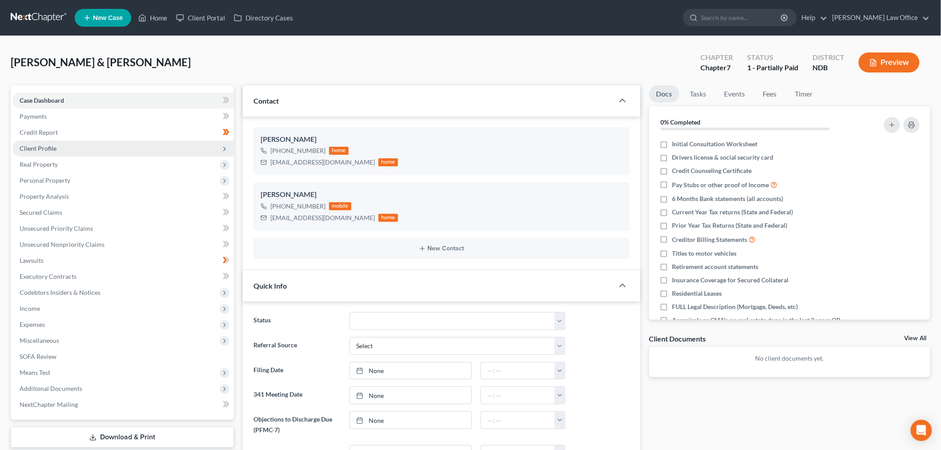
click at [77, 152] on span "Client Profile" at bounding box center [123, 149] width 222 height 16
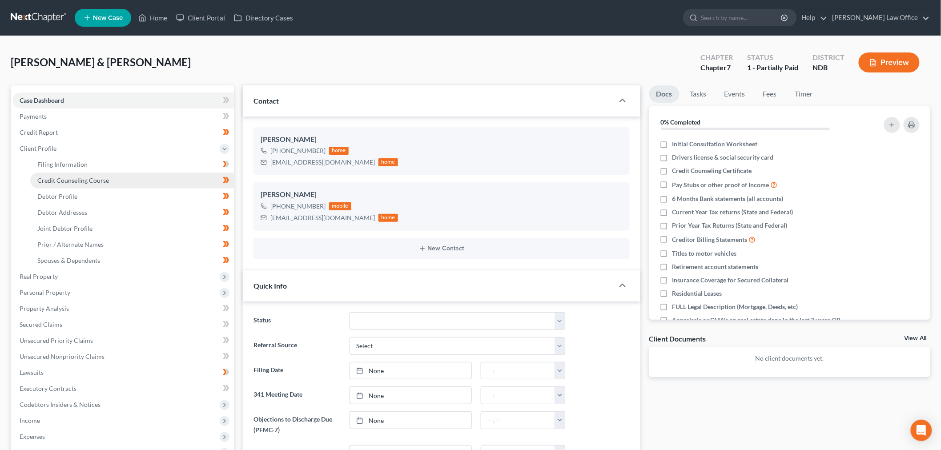
click at [83, 180] on span "Credit Counseling Course" at bounding box center [73, 181] width 72 height 8
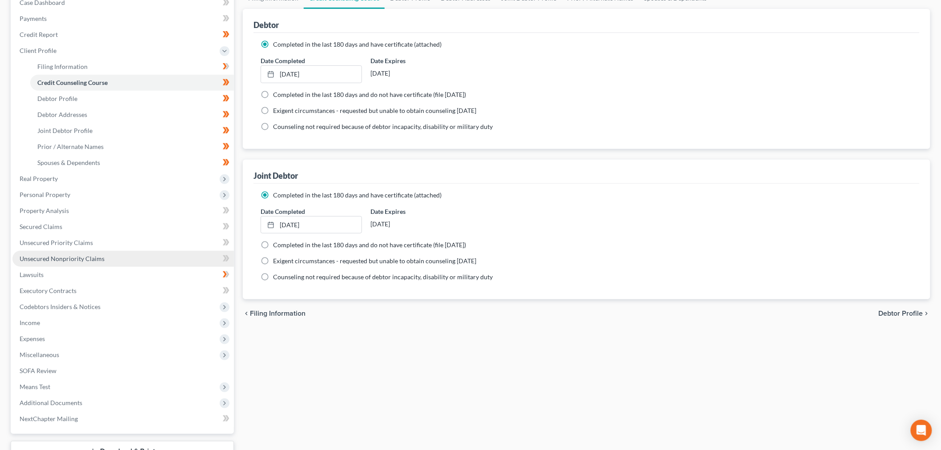
scroll to position [99, 0]
click at [99, 257] on span "Unsecured Nonpriority Claims" at bounding box center [62, 258] width 85 height 8
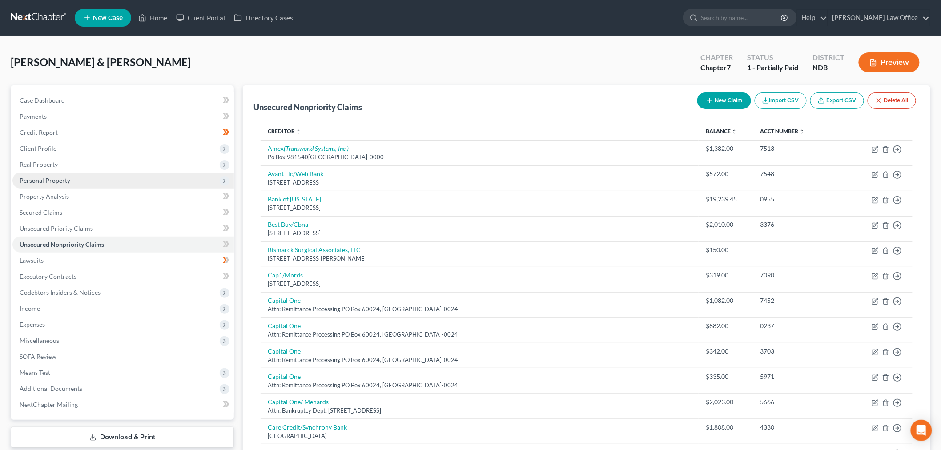
click at [81, 183] on span "Personal Property" at bounding box center [123, 181] width 222 height 16
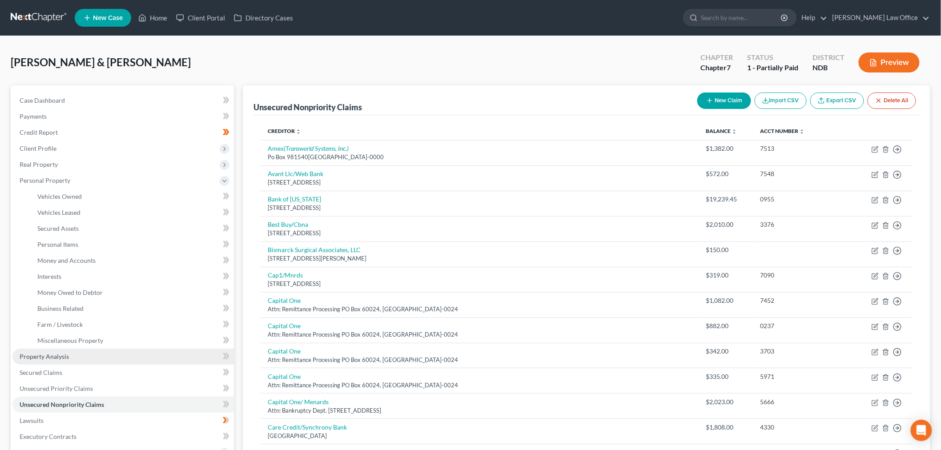
click at [77, 354] on link "Property Analysis" at bounding box center [123, 357] width 222 height 16
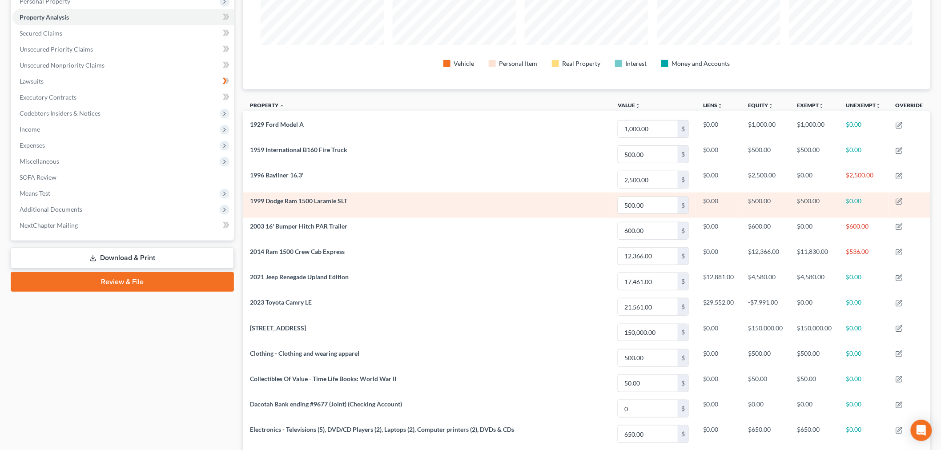
scroll to position [100, 0]
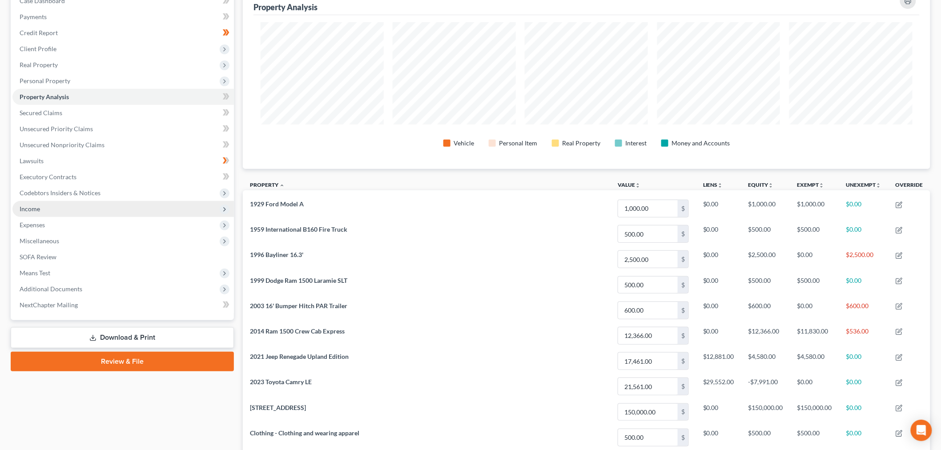
click at [69, 210] on span "Income" at bounding box center [123, 209] width 222 height 16
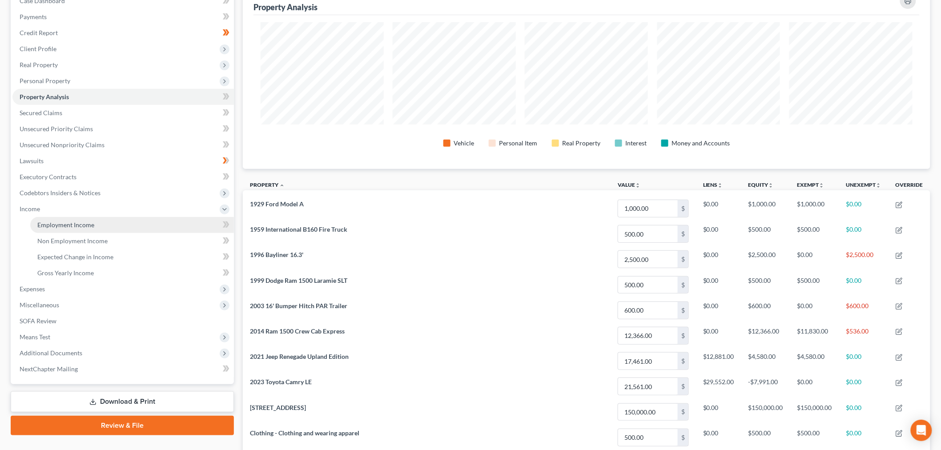
click at [74, 221] on span "Employment Income" at bounding box center [65, 225] width 57 height 8
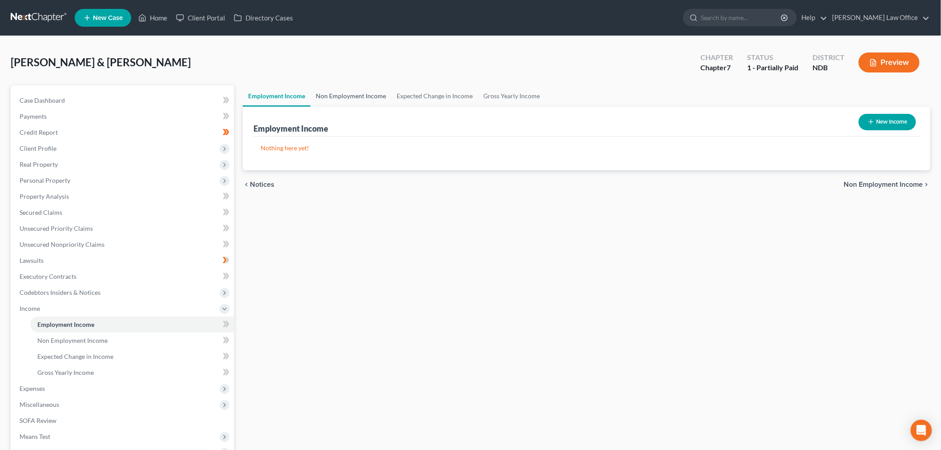
click at [341, 102] on link "Non Employment Income" at bounding box center [351, 95] width 81 height 21
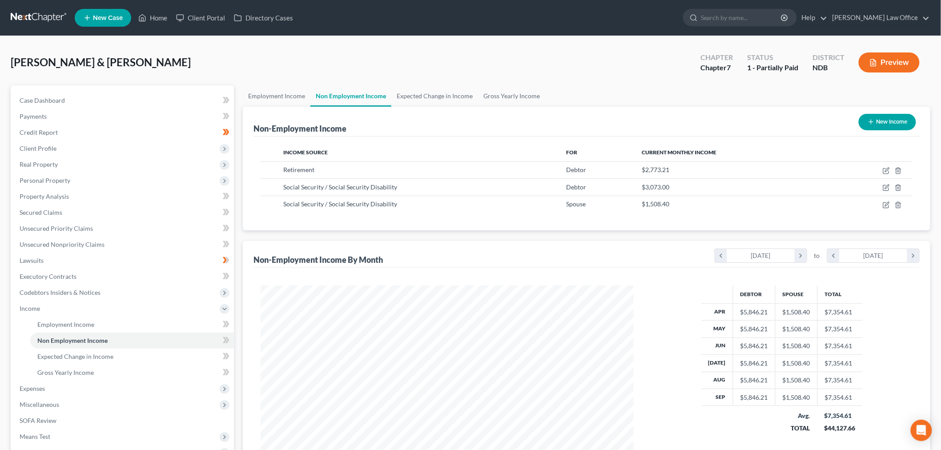
scroll to position [186, 391]
